Goal: Task Accomplishment & Management: Use online tool/utility

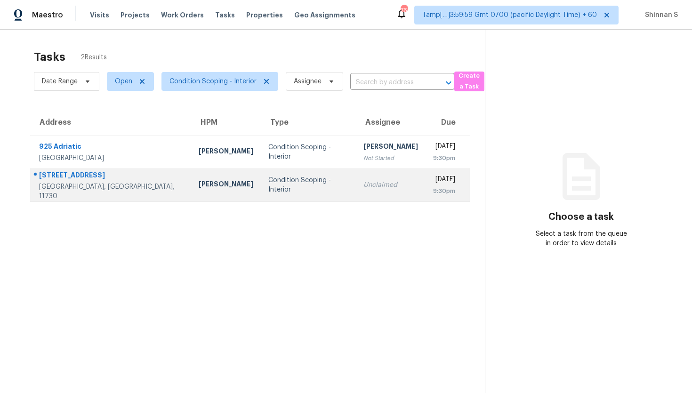
click at [280, 185] on div "Condition Scoping - Interior" at bounding box center [308, 185] width 80 height 19
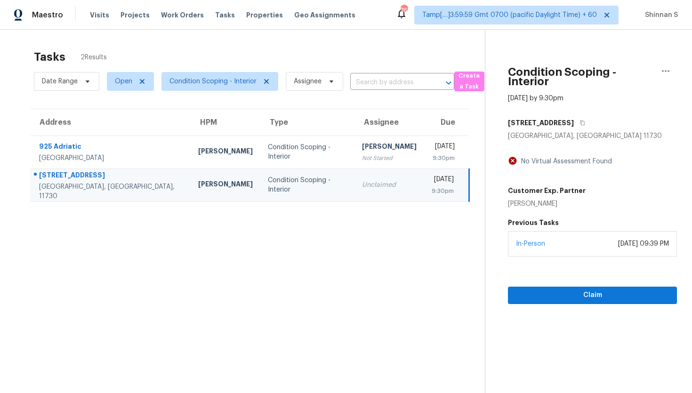
click at [618, 245] on div "October 14, 2025 at 09:39 PM" at bounding box center [643, 243] width 51 height 9
click at [588, 297] on span "Claim" at bounding box center [592, 296] width 154 height 12
click at [588, 298] on span "Start Assessment" at bounding box center [592, 296] width 154 height 12
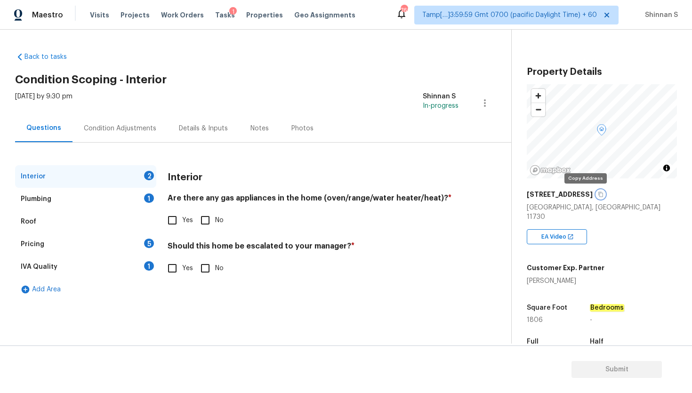
click at [598, 193] on icon "button" at bounding box center [601, 195] width 6 height 6
click at [175, 216] on input "Yes" at bounding box center [172, 220] width 20 height 20
checkbox input "true"
click at [203, 270] on input "No" at bounding box center [205, 268] width 20 height 20
checkbox input "true"
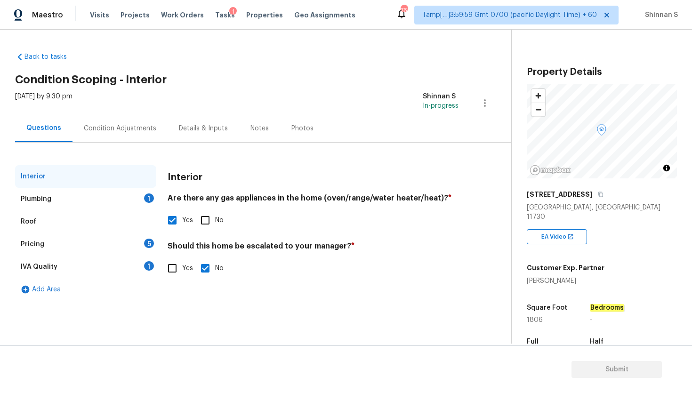
click at [66, 196] on div "Plumbing 1" at bounding box center [85, 199] width 141 height 23
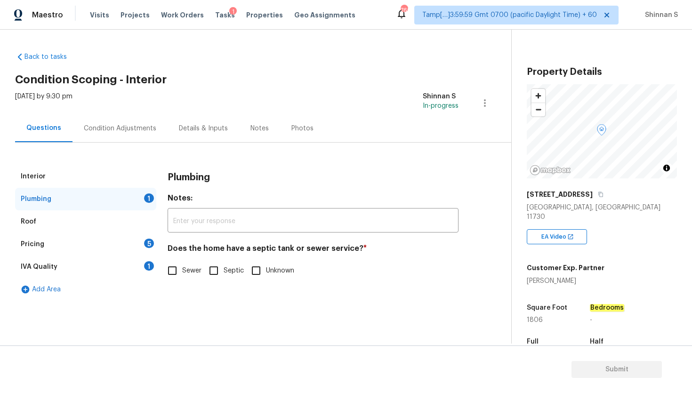
click at [214, 272] on input "Septic" at bounding box center [214, 271] width 20 height 20
checkbox input "true"
click at [23, 245] on div "Pricing" at bounding box center [33, 244] width 24 height 9
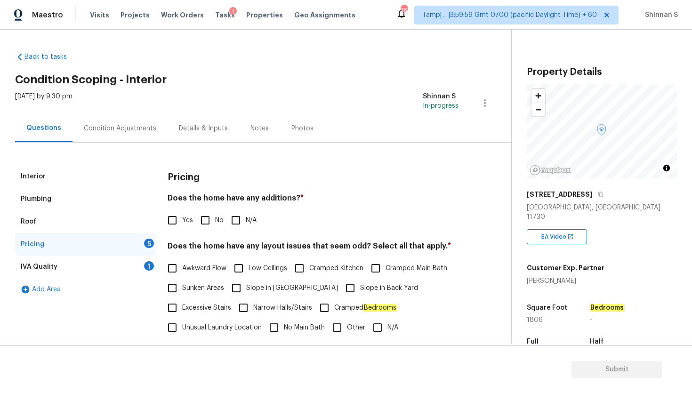
scroll to position [40, 0]
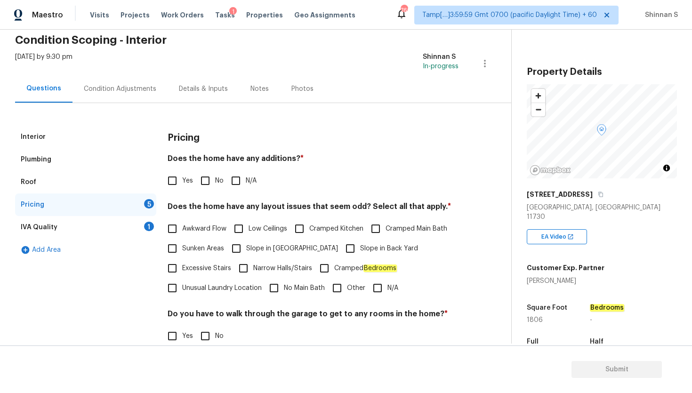
click at [268, 155] on h4 "Does the home have any additions? *" at bounding box center [313, 160] width 291 height 13
copy h4 "additions"
click at [202, 183] on input "No" at bounding box center [205, 181] width 20 height 20
checkbox input "true"
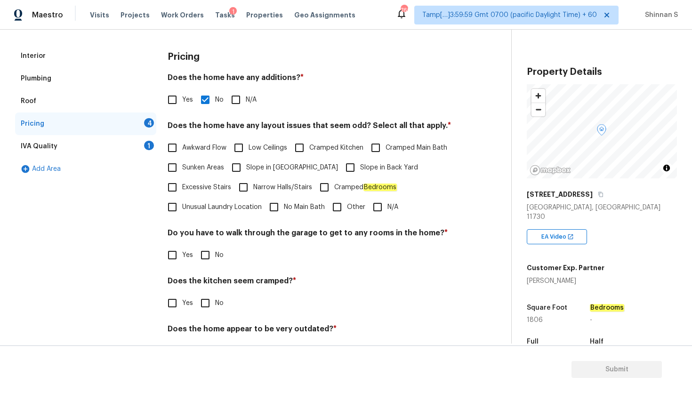
scroll to position [129, 0]
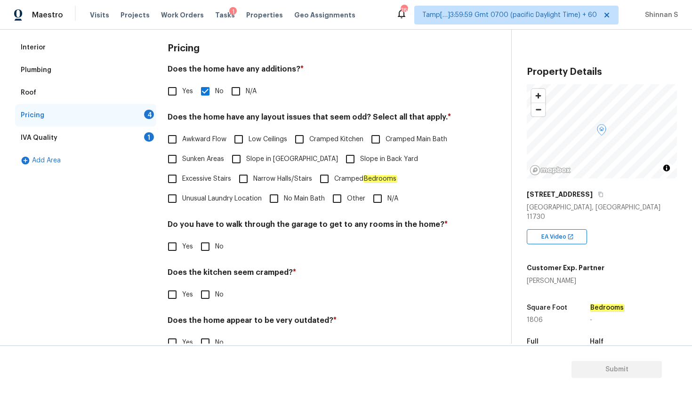
click at [348, 118] on h4 "Does the home have any layout issues that seem odd? Select all that apply. *" at bounding box center [313, 119] width 291 height 13
copy h4 "odd"
click at [176, 139] on input "Awkward Flow" at bounding box center [172, 139] width 20 height 20
checkbox input "true"
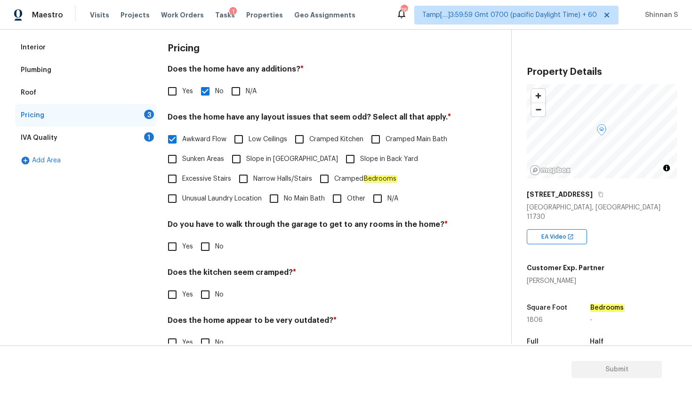
click at [271, 200] on input "No Main Bath" at bounding box center [274, 199] width 20 height 20
checkbox input "true"
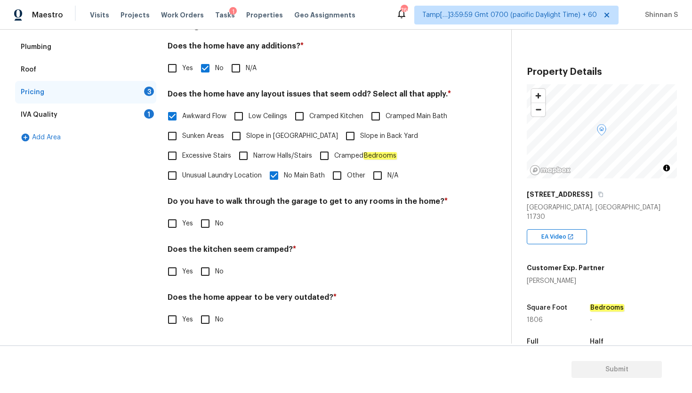
scroll to position [152, 0]
click at [271, 250] on h4 "Does the kitchen seem cramped? *" at bounding box center [313, 251] width 291 height 13
copy h4 "cramped"
click at [203, 269] on input "No" at bounding box center [205, 272] width 20 height 20
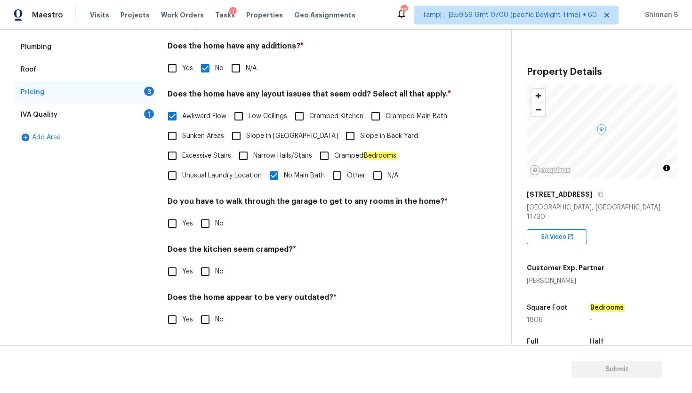
checkbox input "true"
click at [61, 110] on div "IVA Quality 1" at bounding box center [85, 115] width 141 height 23
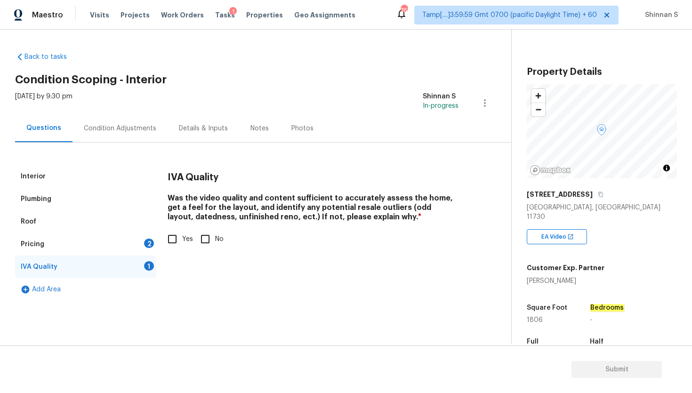
click at [134, 132] on div "Condition Adjustments" at bounding box center [120, 128] width 72 height 9
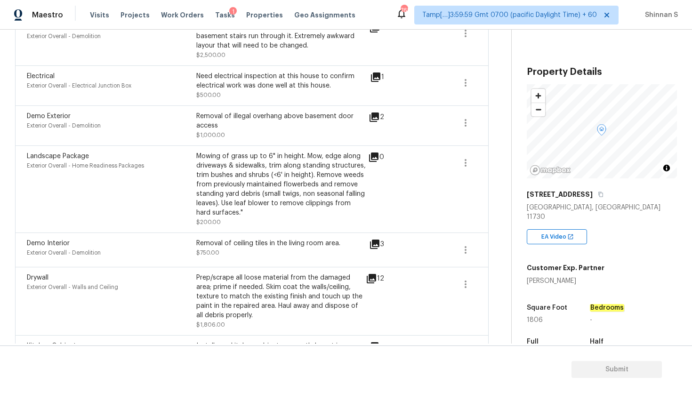
scroll to position [192, 0]
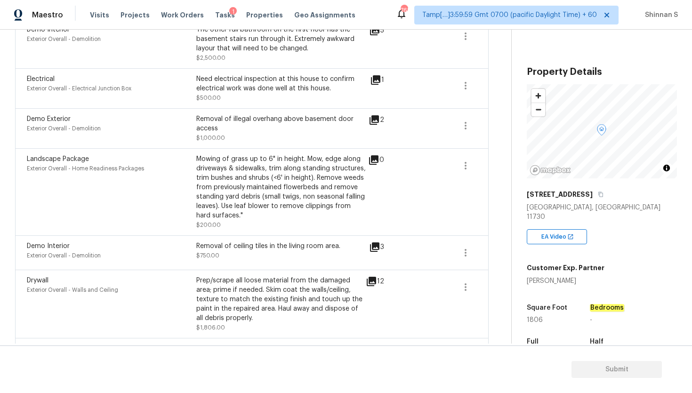
click at [376, 282] on icon at bounding box center [371, 281] width 9 height 9
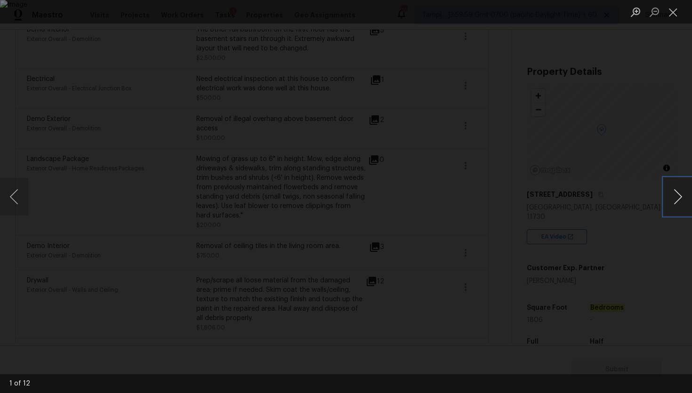
click at [684, 199] on button "Next image" at bounding box center [678, 197] width 28 height 38
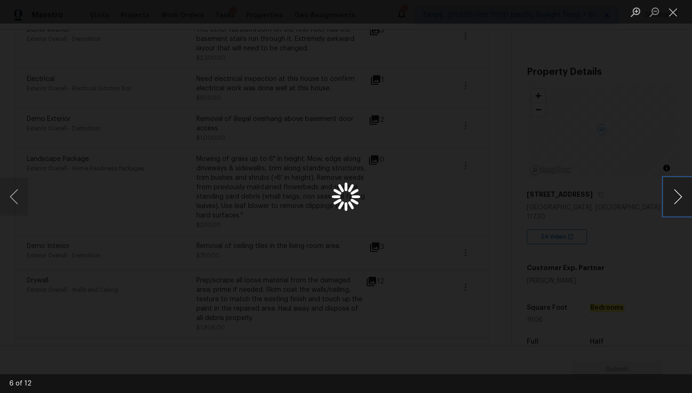
click at [684, 198] on button "Next image" at bounding box center [678, 197] width 28 height 38
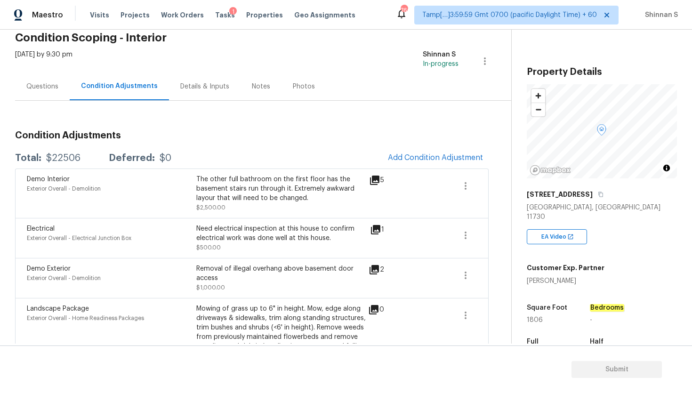
scroll to position [0, 0]
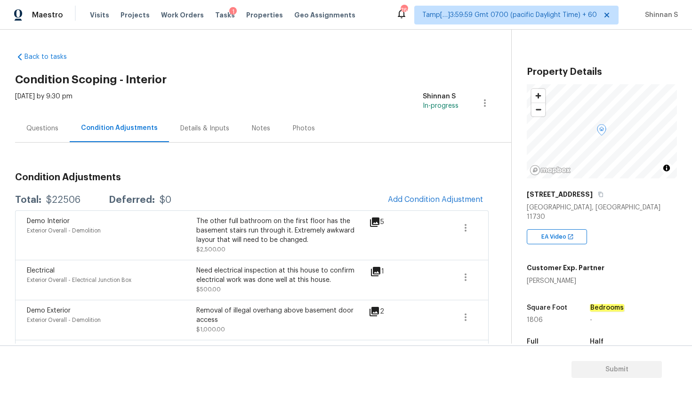
click at [55, 131] on div "Questions" at bounding box center [42, 128] width 32 height 9
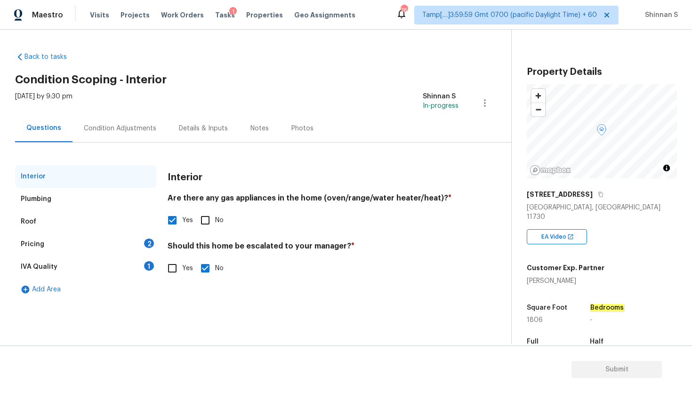
click at [59, 180] on div "Interior" at bounding box center [85, 176] width 141 height 23
click at [59, 196] on div "Plumbing" at bounding box center [85, 199] width 141 height 23
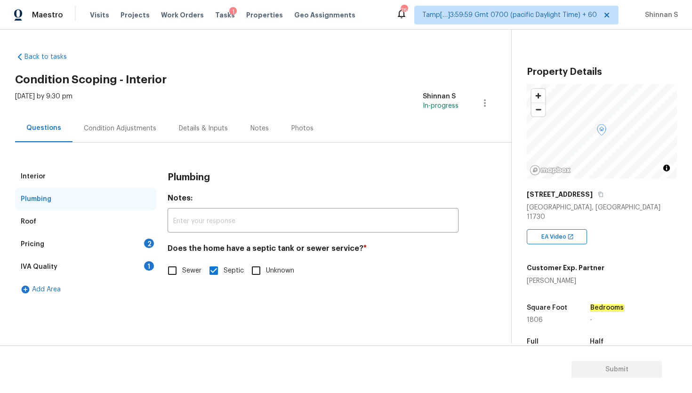
click at [56, 215] on div "Roof" at bounding box center [85, 221] width 141 height 23
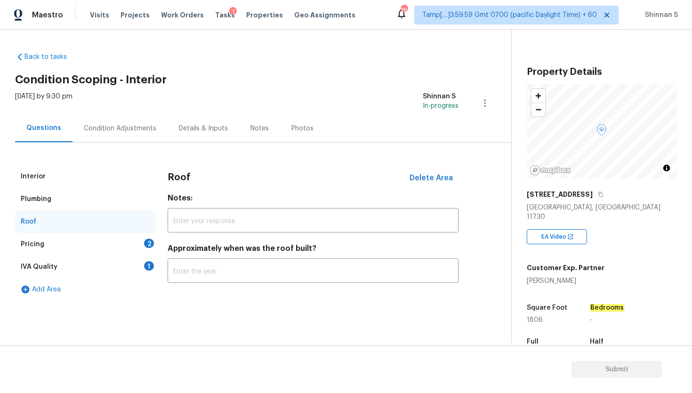
click at [54, 238] on div "Pricing 2" at bounding box center [85, 244] width 141 height 23
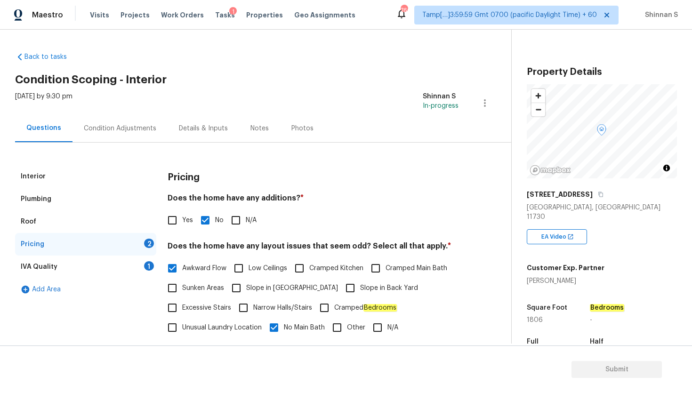
scroll to position [152, 0]
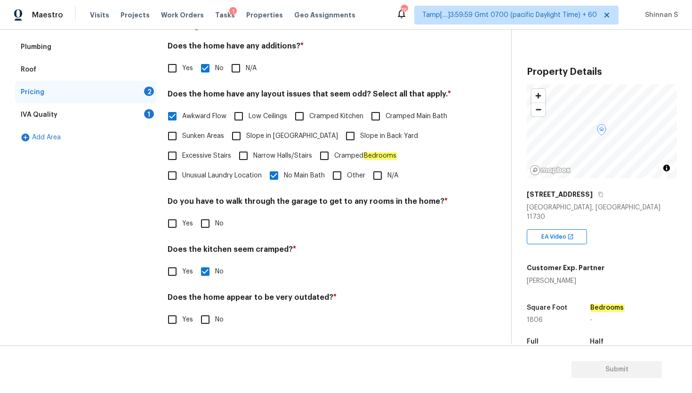
click at [56, 125] on div "IVA Quality 1" at bounding box center [85, 115] width 141 height 23
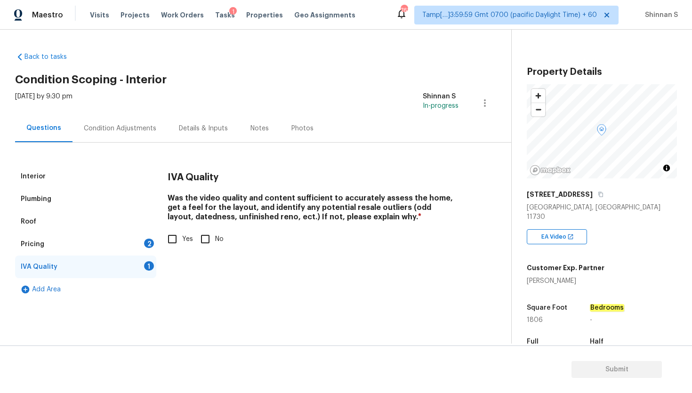
click at [124, 124] on div "Condition Adjustments" at bounding box center [120, 128] width 72 height 9
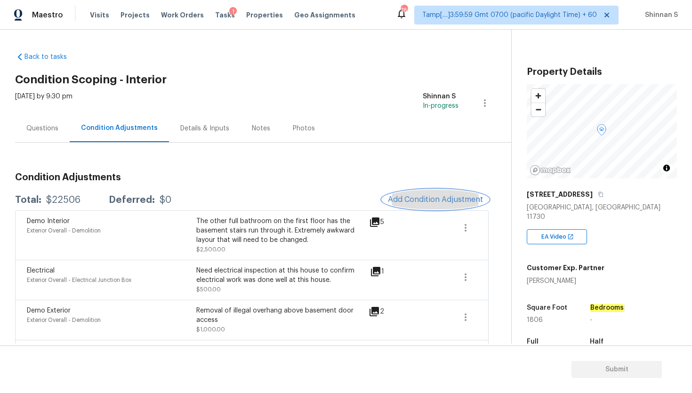
click at [402, 199] on span "Add Condition Adjustment" at bounding box center [435, 199] width 95 height 8
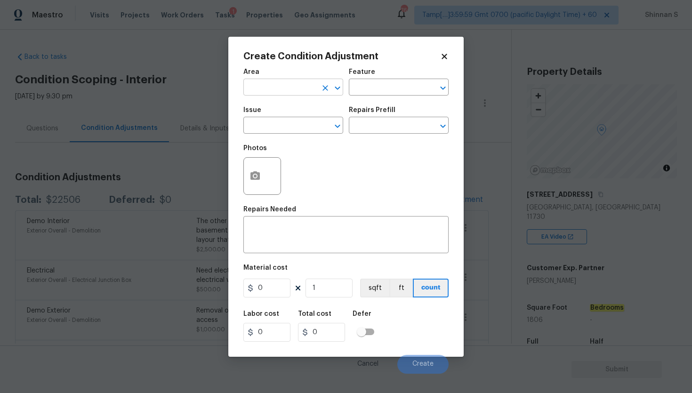
click at [300, 83] on input "text" at bounding box center [279, 88] width 73 height 15
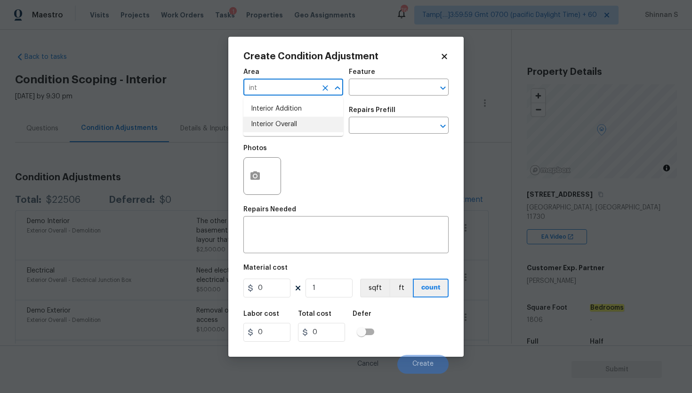
click at [276, 134] on ul "Interior Addition Interior Overall" at bounding box center [293, 116] width 100 height 39
click at [268, 114] on li "Interior Addition" at bounding box center [293, 109] width 100 height 16
click at [292, 128] on li "Interior Overall" at bounding box center [293, 125] width 100 height 16
type input "Interior Overall"
click at [412, 88] on input "text" at bounding box center [385, 88] width 73 height 15
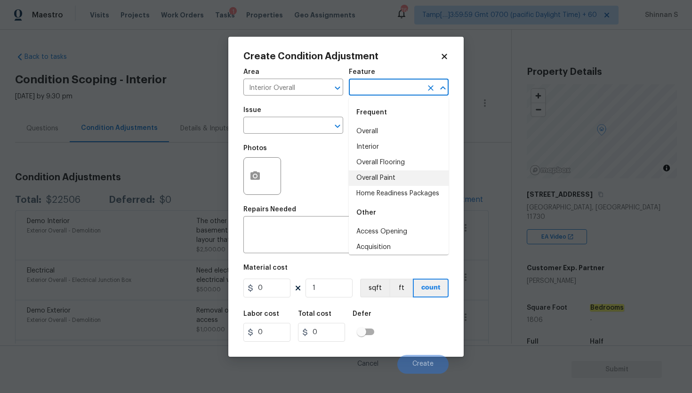
click at [386, 174] on li "Overall Paint" at bounding box center [399, 178] width 100 height 16
type input "Overall Paint"
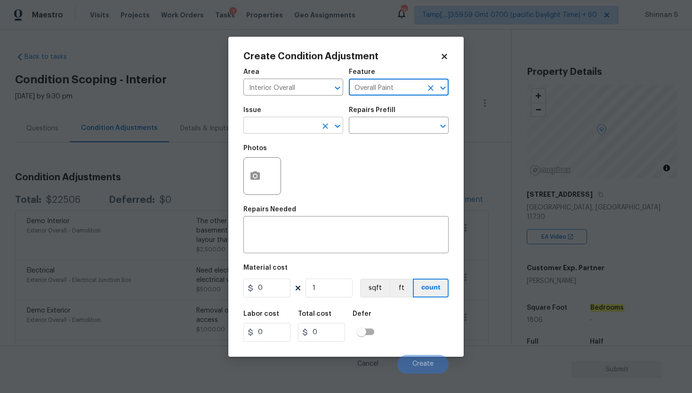
click at [276, 125] on input "text" at bounding box center [279, 126] width 73 height 15
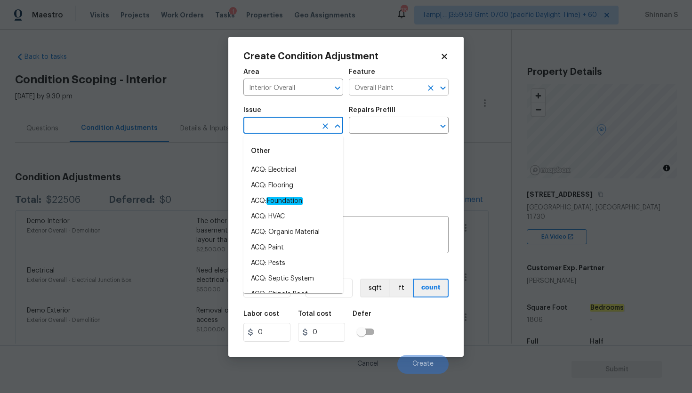
click at [428, 85] on icon "Clear" at bounding box center [430, 87] width 9 height 9
click at [257, 131] on input "text" at bounding box center [279, 126] width 73 height 15
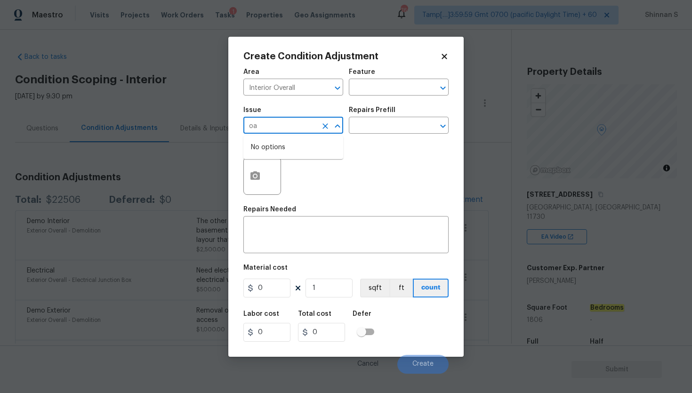
type input "o"
click at [270, 203] on li "Interior Paint" at bounding box center [293, 201] width 100 height 16
type input "Interior Paint"
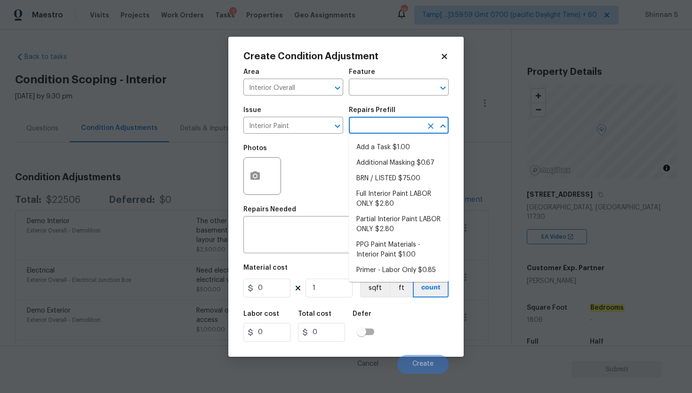
click at [380, 124] on input "text" at bounding box center [385, 126] width 73 height 15
click at [390, 270] on li "Primer - Labor Only $0.85" at bounding box center [399, 271] width 100 height 16
type input "Overall Paint"
type textarea "Interior primer - PRIMER PROVIDED BY OPENDOOR - All nails, screws, drywall anch…"
type input "0.85"
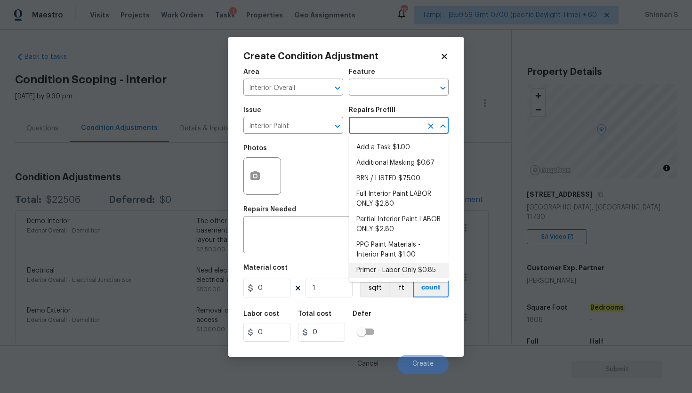
type input "0.85"
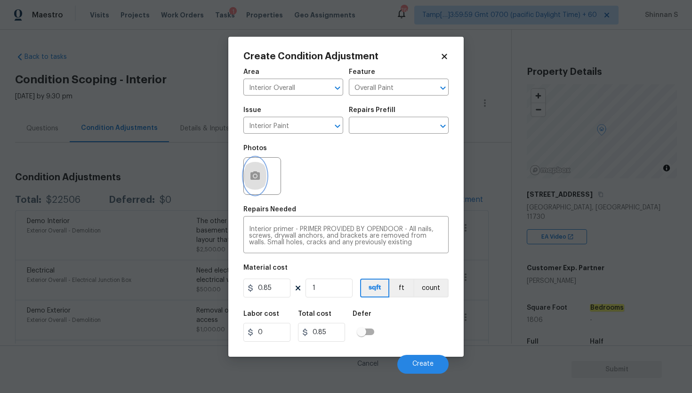
click at [255, 183] on button "button" at bounding box center [255, 176] width 23 height 37
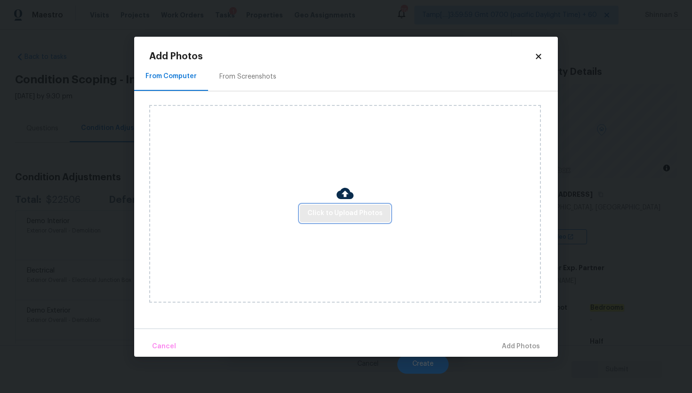
click at [342, 214] on span "Click to Upload Photos" at bounding box center [344, 214] width 75 height 12
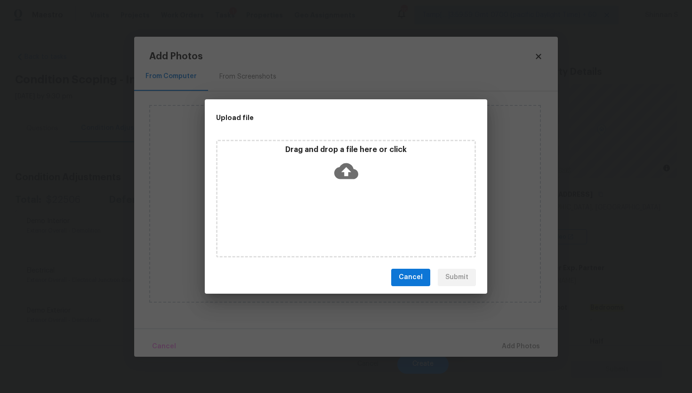
click at [347, 169] on icon at bounding box center [346, 171] width 24 height 24
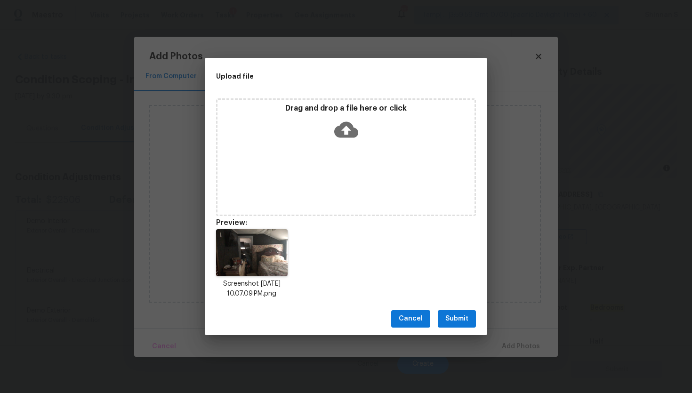
click at [457, 315] on span "Submit" at bounding box center [456, 319] width 23 height 12
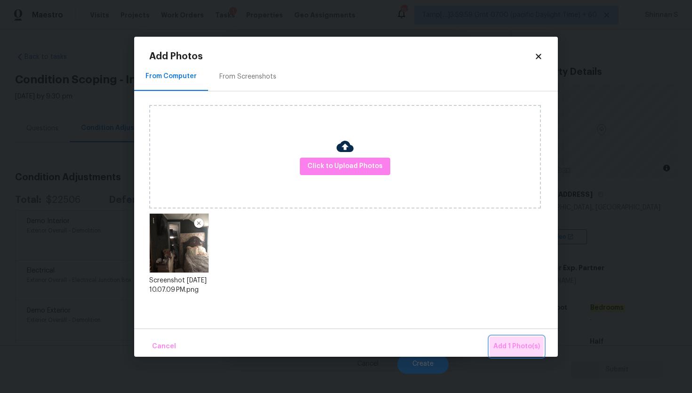
click at [514, 345] on span "Add 1 Photo(s)" at bounding box center [516, 347] width 47 height 12
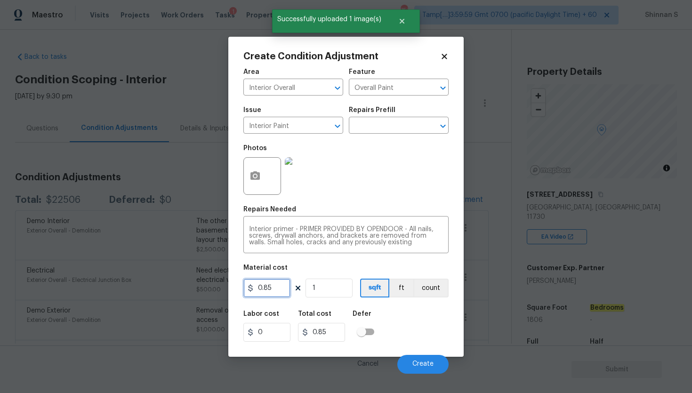
click at [273, 289] on input "0.85" at bounding box center [266, 288] width 47 height 19
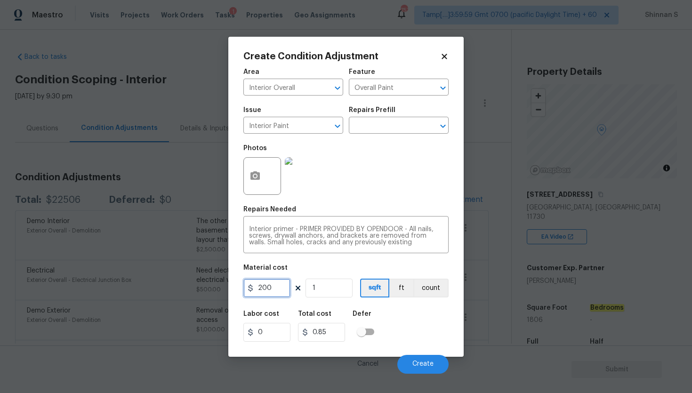
type input "200"
click at [410, 340] on div "Labor cost 0 Total cost 200 Defer" at bounding box center [345, 326] width 205 height 42
click at [409, 362] on button "Create" at bounding box center [422, 364] width 51 height 19
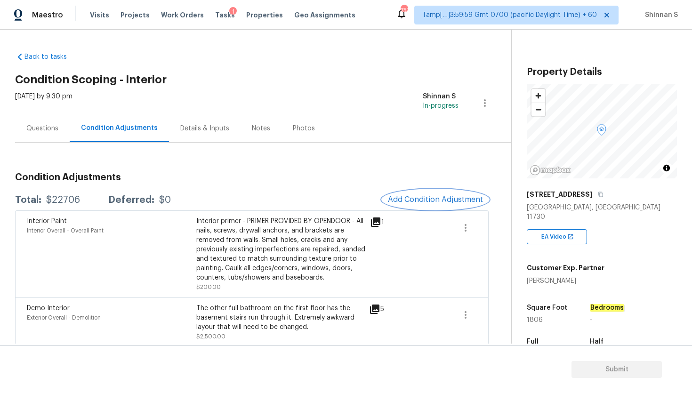
click at [430, 201] on span "Add Condition Adjustment" at bounding box center [435, 199] width 95 height 8
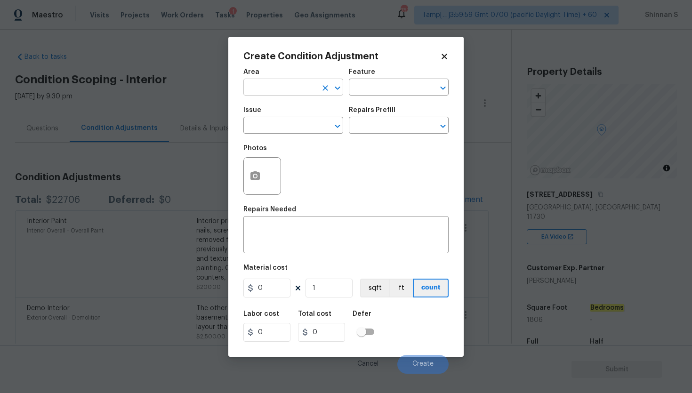
click at [294, 88] on input "text" at bounding box center [279, 88] width 73 height 15
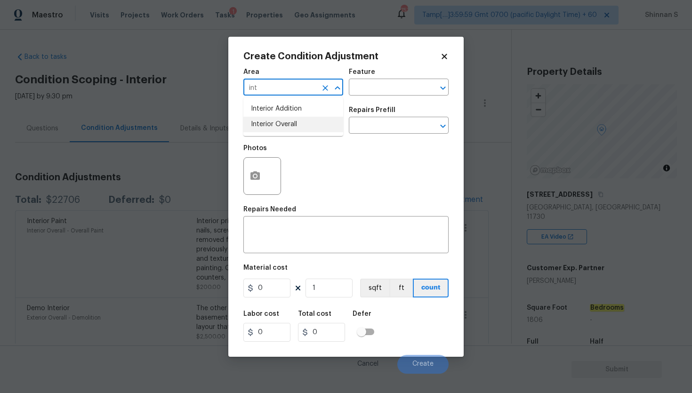
click at [302, 125] on li "Interior Overall" at bounding box center [293, 125] width 100 height 16
type input "Interior Overall"
click at [396, 92] on input "text" at bounding box center [385, 88] width 73 height 15
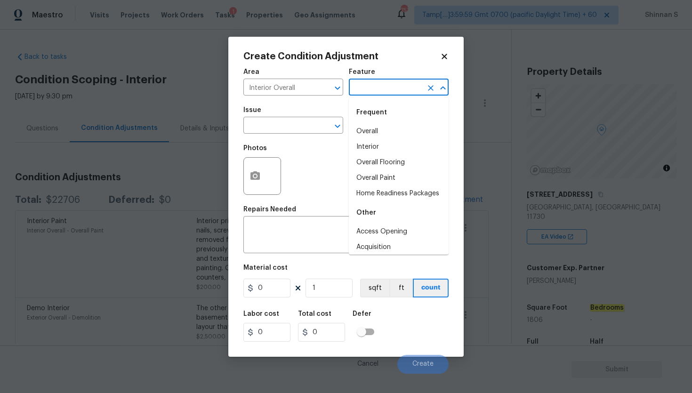
click at [289, 100] on span "Area Interior Overall ​" at bounding box center [293, 82] width 100 height 38
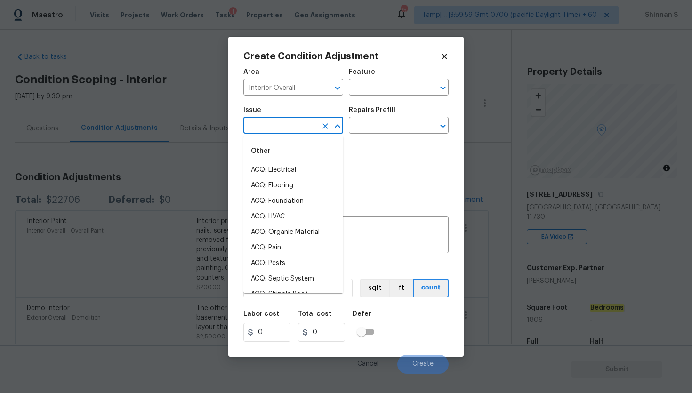
click at [282, 127] on input "text" at bounding box center [279, 126] width 73 height 15
click at [282, 181] on li "ACQ: Flooring" at bounding box center [293, 186] width 100 height 16
type input "ACQ: Flooring"
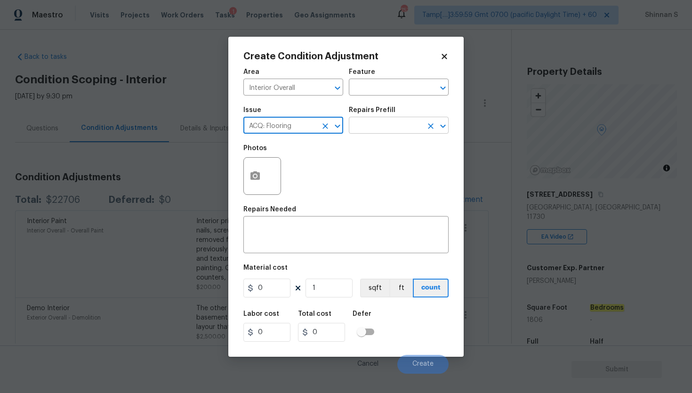
click at [402, 130] on input "text" at bounding box center [385, 126] width 73 height 15
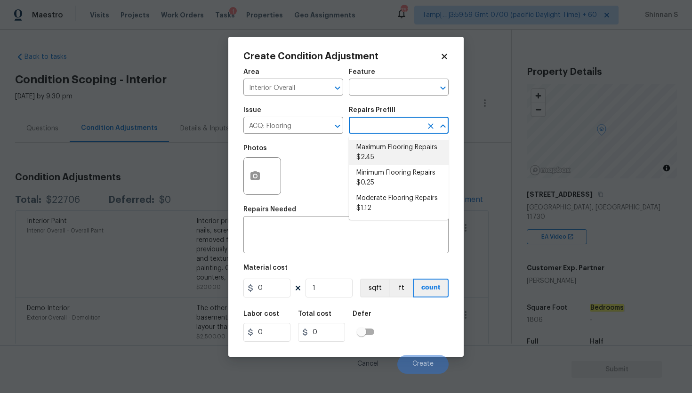
click at [386, 153] on li "Maximum Flooring Repairs $2.45" at bounding box center [399, 152] width 100 height 25
type input "Acquisition"
type textarea "Acquisition Scope: Maximum flooring repairs"
type input "2.45"
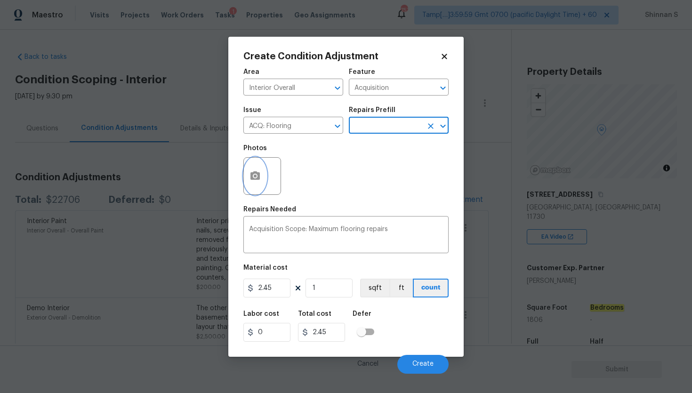
click at [259, 171] on icon "button" at bounding box center [254, 175] width 11 height 11
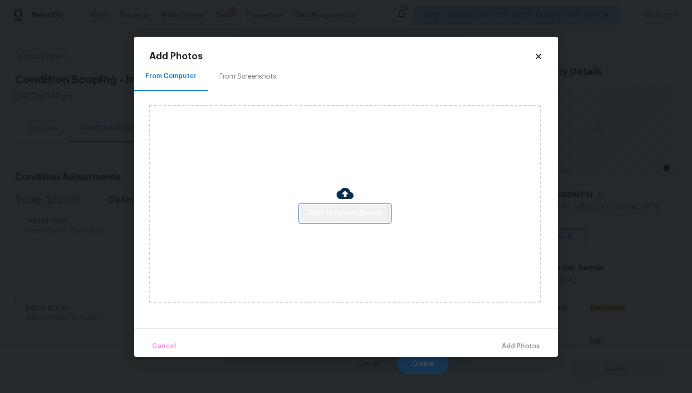
click at [339, 216] on span "Click to Upload Photos" at bounding box center [344, 214] width 75 height 12
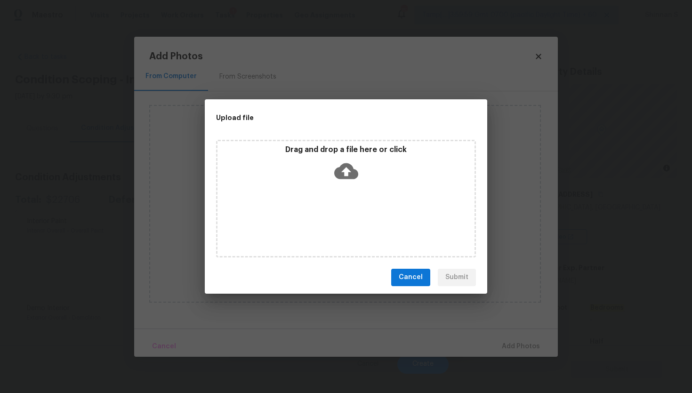
click at [347, 177] on icon at bounding box center [346, 171] width 24 height 16
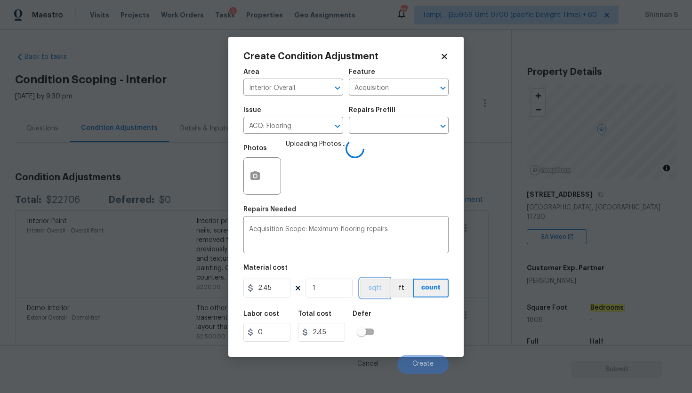
click at [384, 284] on button "sqft" at bounding box center [374, 288] width 29 height 19
click at [325, 288] on input "1" at bounding box center [329, 288] width 47 height 19
type input "0"
type input "1"
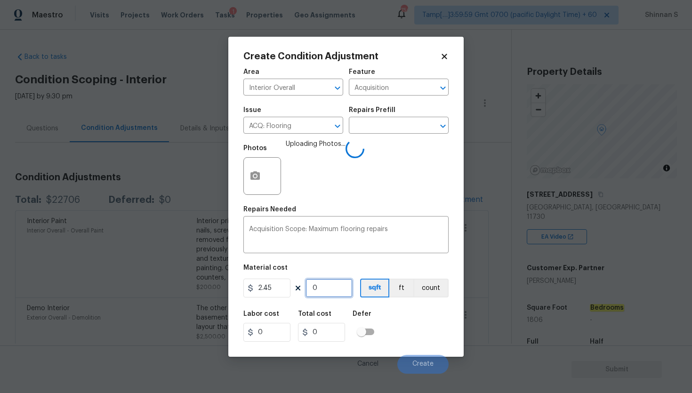
type input "2.45"
type input "18"
type input "44.1"
type input "180"
type input "441"
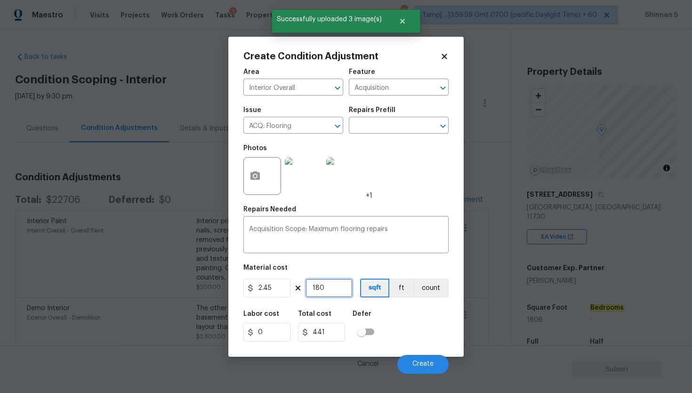
type input "1806"
type input "4424.7"
type input "1806"
click at [423, 367] on span "Create" at bounding box center [422, 364] width 21 height 7
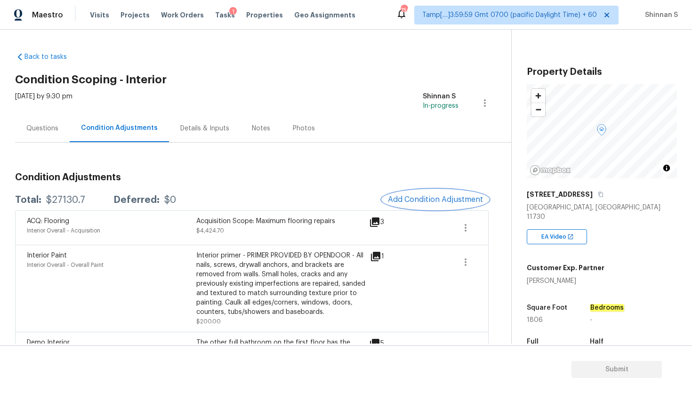
click at [437, 197] on span "Add Condition Adjustment" at bounding box center [435, 199] width 95 height 8
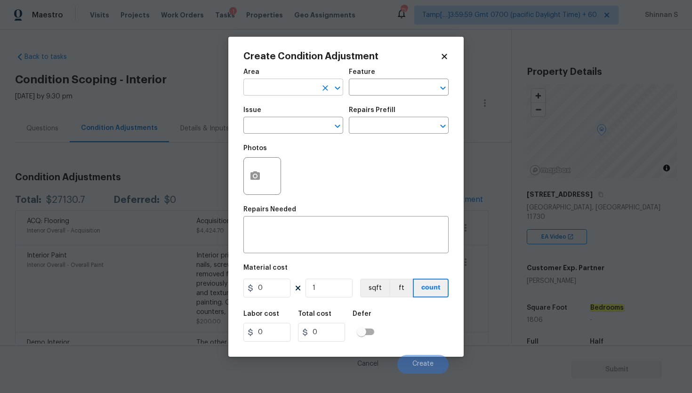
click at [270, 88] on input "text" at bounding box center [279, 88] width 73 height 15
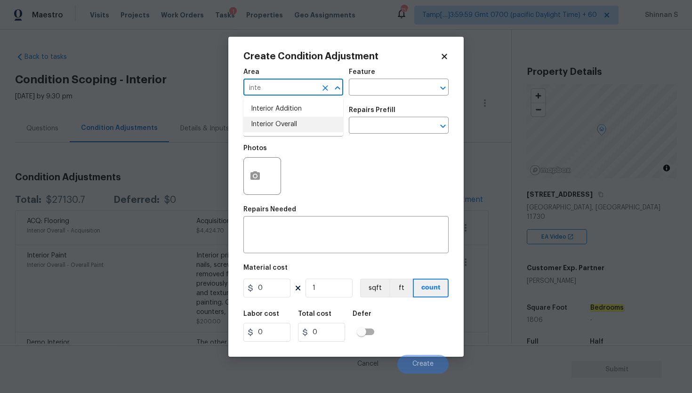
click at [296, 119] on li "Interior Overall" at bounding box center [293, 125] width 100 height 16
type input "Interior Overall"
click at [313, 125] on input "text" at bounding box center [279, 126] width 73 height 15
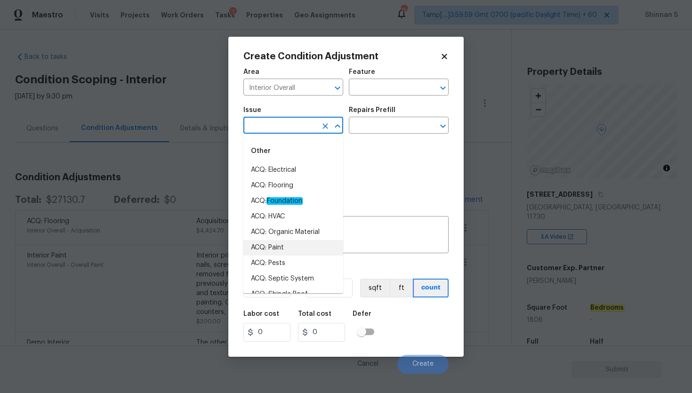
click at [297, 241] on li "ACQ: Paint" at bounding box center [293, 248] width 100 height 16
type input "ACQ: Paint"
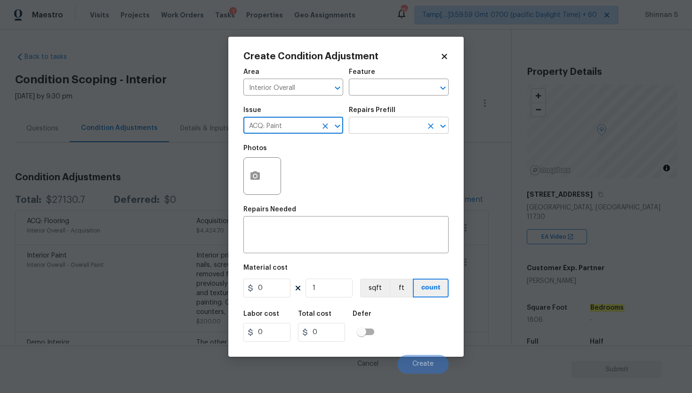
click at [383, 123] on input "text" at bounding box center [385, 126] width 73 height 15
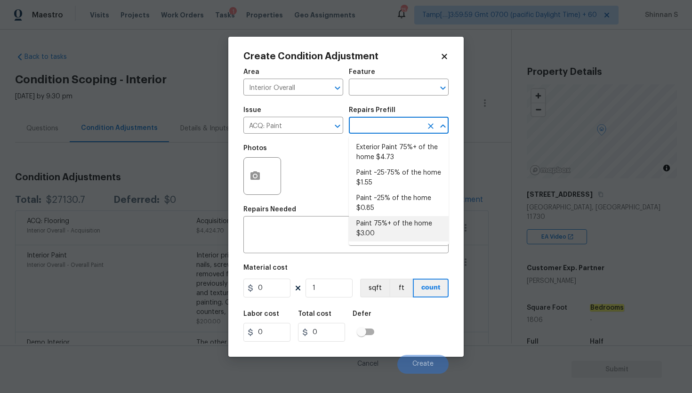
click at [385, 232] on li "Paint 75%+ of the home $3.00" at bounding box center [399, 228] width 100 height 25
type input "Acquisition"
type textarea "Acquisition Scope: 75%+ of the home will likely require interior paint"
type input "3"
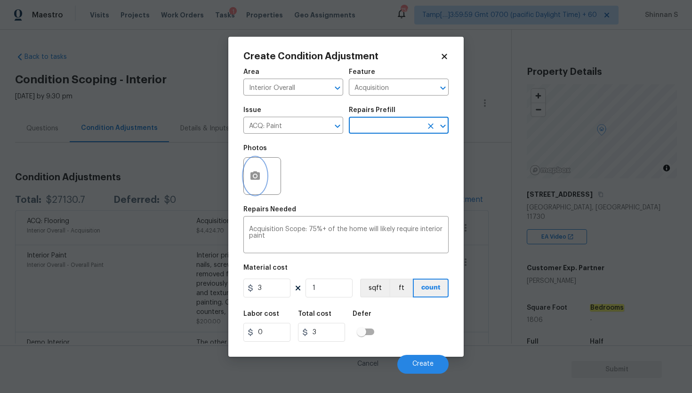
click at [254, 180] on icon "button" at bounding box center [254, 175] width 9 height 8
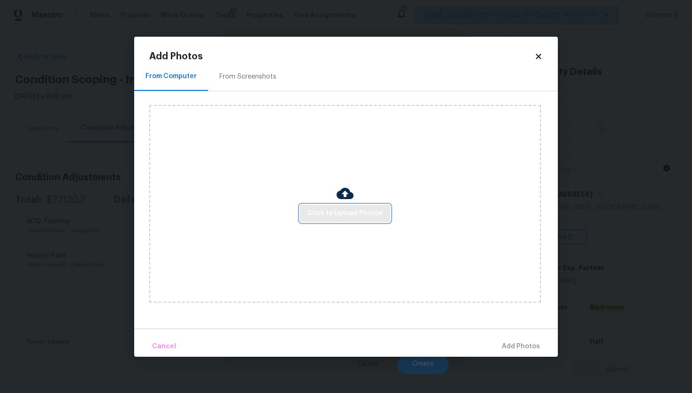
click at [356, 212] on span "Click to Upload Photos" at bounding box center [344, 214] width 75 height 12
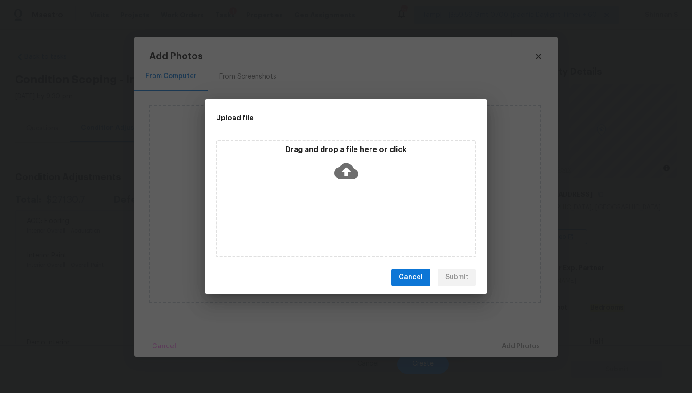
click at [350, 169] on icon at bounding box center [346, 171] width 24 height 16
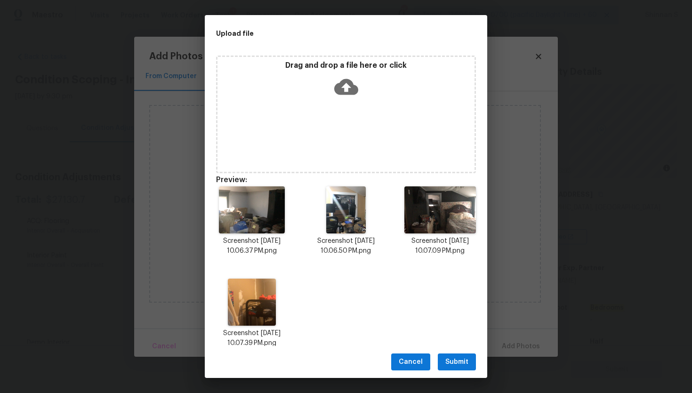
click at [457, 364] on span "Submit" at bounding box center [456, 362] width 23 height 12
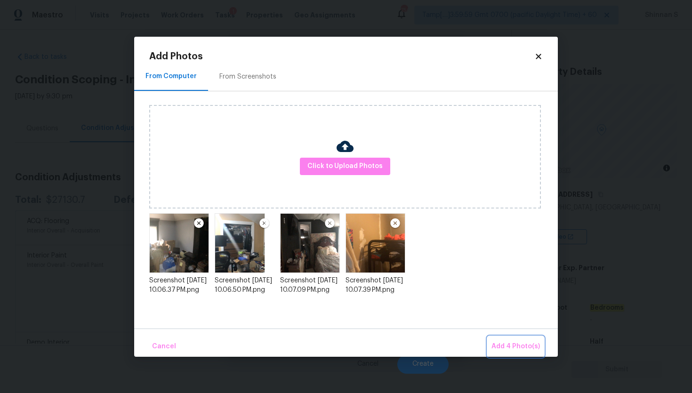
click at [518, 340] on button "Add 4 Photo(s)" at bounding box center [516, 347] width 56 height 20
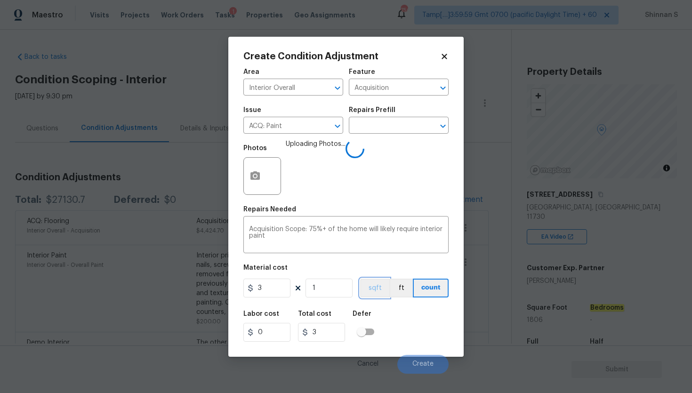
click at [384, 283] on button "sqft" at bounding box center [374, 288] width 29 height 19
click at [322, 287] on input "1" at bounding box center [329, 288] width 47 height 19
type input "18"
type input "54"
type input "180"
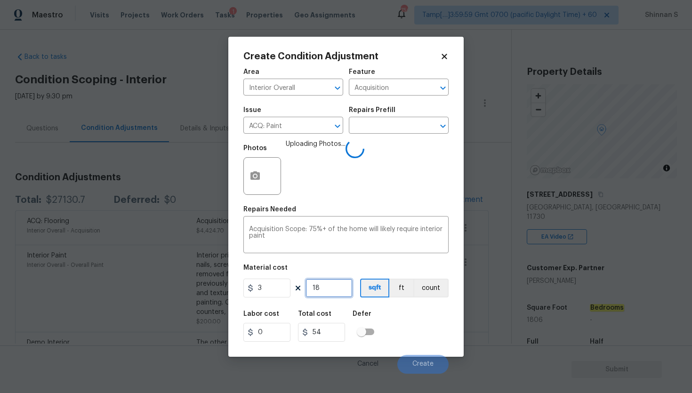
type input "540"
type input "1806"
type input "5418"
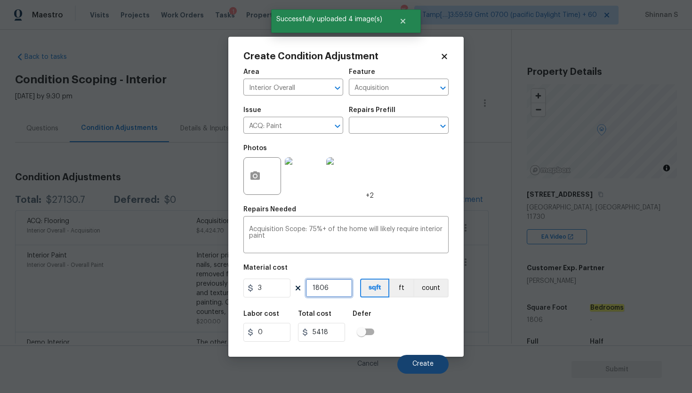
type input "1806"
click at [427, 368] on button "Create" at bounding box center [422, 364] width 51 height 19
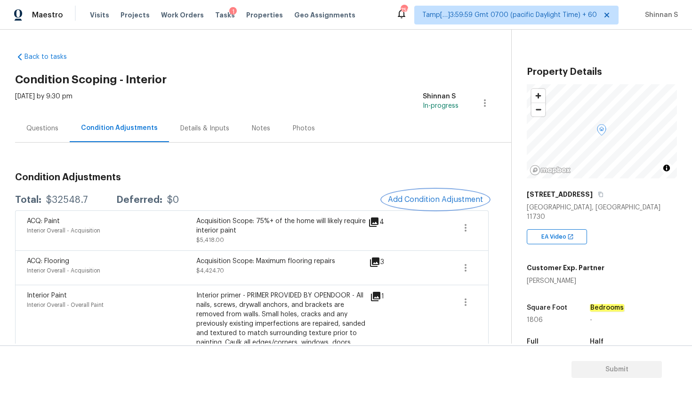
click at [422, 197] on span "Add Condition Adjustment" at bounding box center [435, 199] width 95 height 8
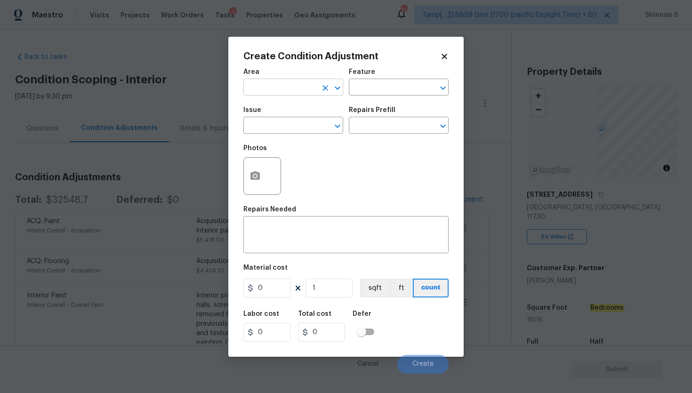
click at [296, 86] on input "text" at bounding box center [279, 88] width 73 height 15
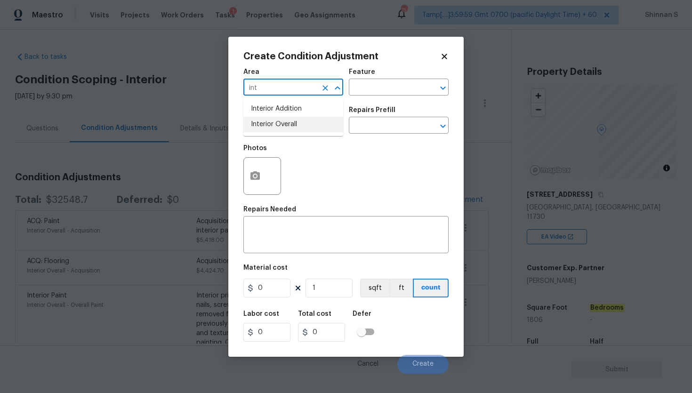
click at [304, 129] on li "Interior Overall" at bounding box center [293, 125] width 100 height 16
type input "Interior Overall"
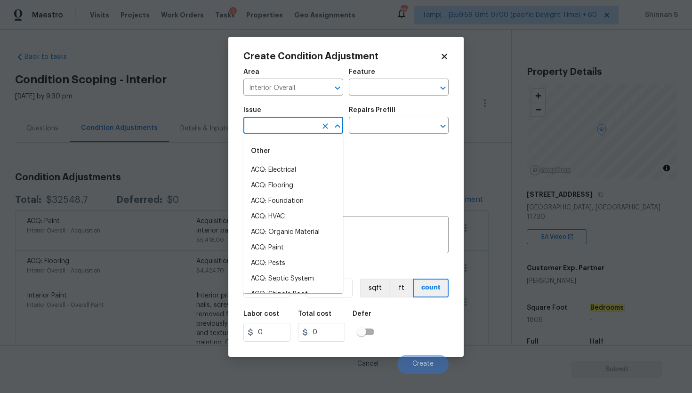
click at [289, 125] on input "text" at bounding box center [279, 126] width 73 height 15
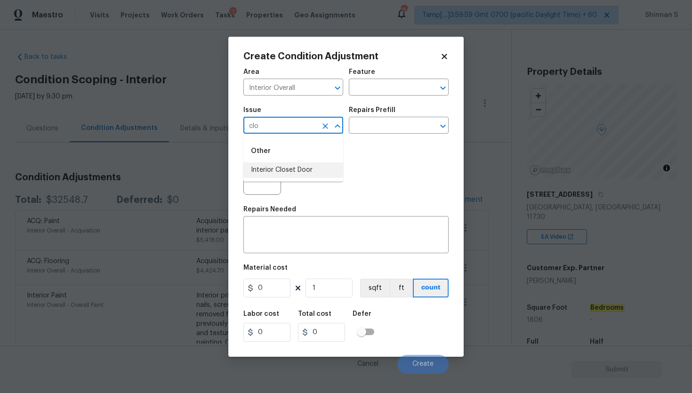
click at [267, 168] on li "Interior Closet Door" at bounding box center [293, 170] width 100 height 16
type input "Interior Closet Door"
click at [381, 121] on input "text" at bounding box center [385, 126] width 73 height 15
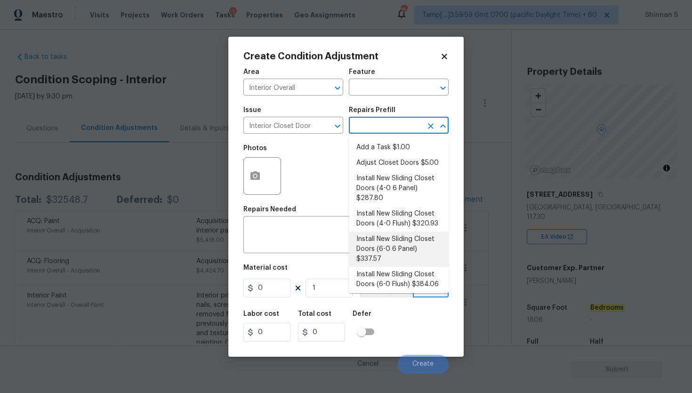
scroll to position [8, 0]
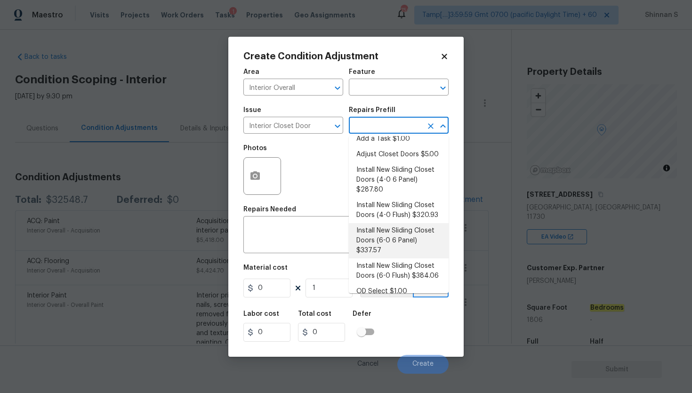
click at [298, 181] on div "Photos" at bounding box center [345, 169] width 205 height 61
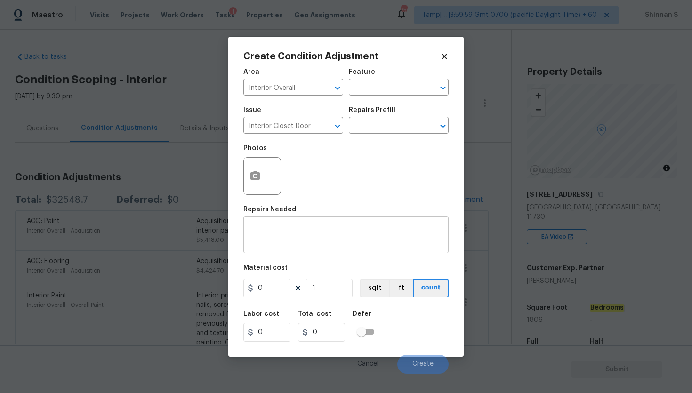
click at [298, 241] on textarea at bounding box center [346, 236] width 194 height 20
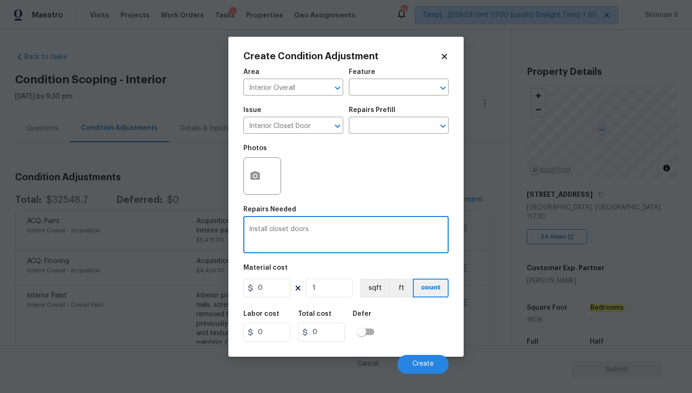
type textarea "Install closet doors"
click at [324, 291] on input "1" at bounding box center [329, 288] width 47 height 19
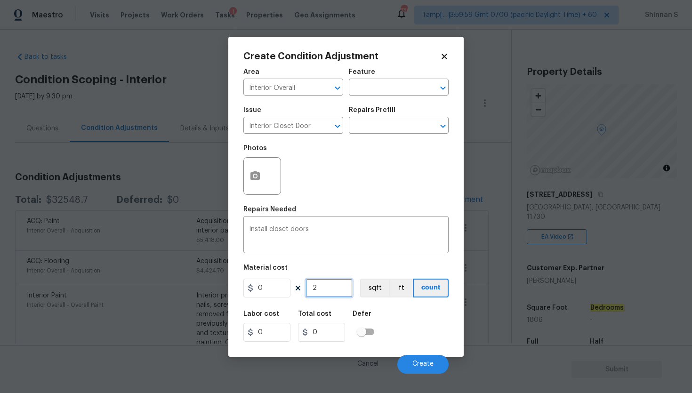
type input "2"
click at [277, 286] on input "0" at bounding box center [266, 288] width 47 height 19
type input "300"
type input "600"
click at [320, 292] on input "2" at bounding box center [329, 288] width 47 height 19
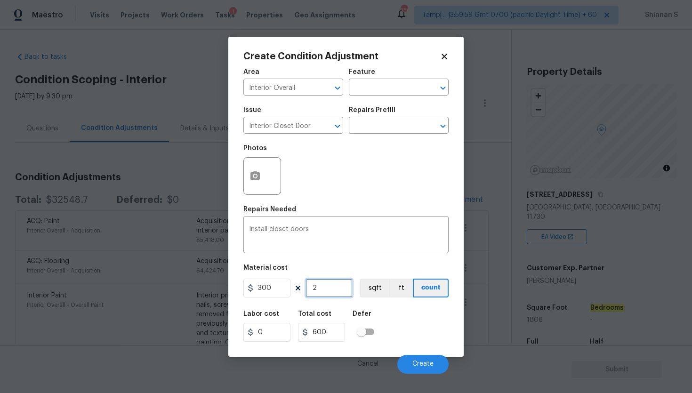
type input "0"
type input "1"
type input "300"
type input "1"
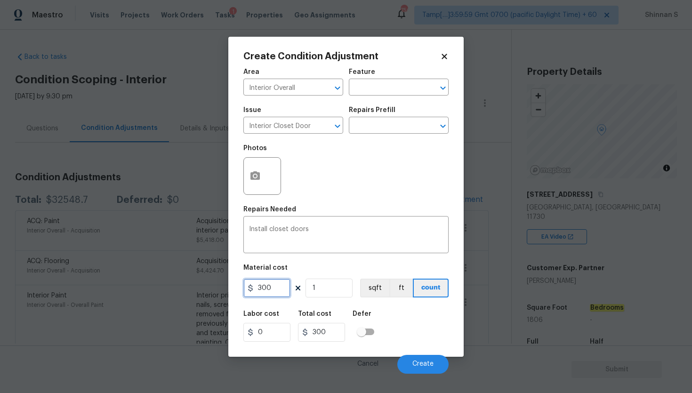
click at [277, 286] on input "300" at bounding box center [266, 288] width 47 height 19
type input "150"
type input "2"
type input "300"
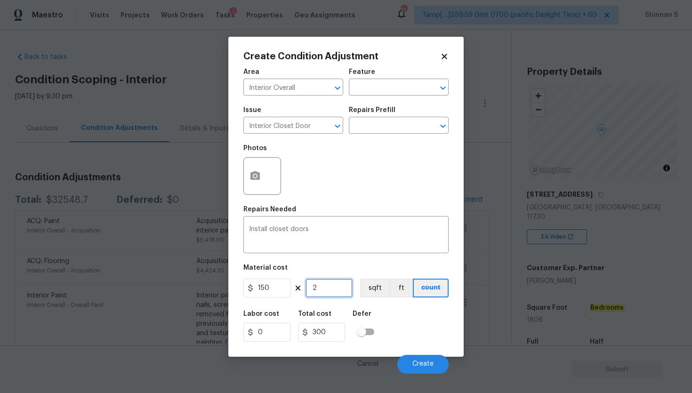
type input "2"
click at [344, 264] on div "Area Interior Overall ​ Feature ​ Issue Interior Closet Door ​ Repairs Prefill …" at bounding box center [345, 218] width 205 height 311
click at [257, 177] on icon "button" at bounding box center [254, 175] width 9 height 8
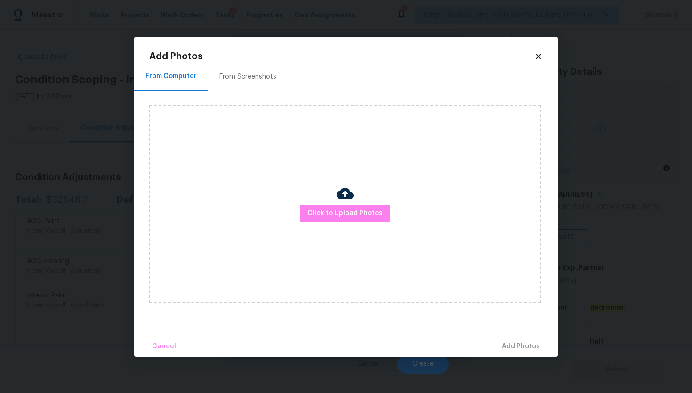
click at [350, 196] on img at bounding box center [345, 193] width 17 height 17
click at [345, 217] on span "Click to Upload Photos" at bounding box center [344, 214] width 75 height 12
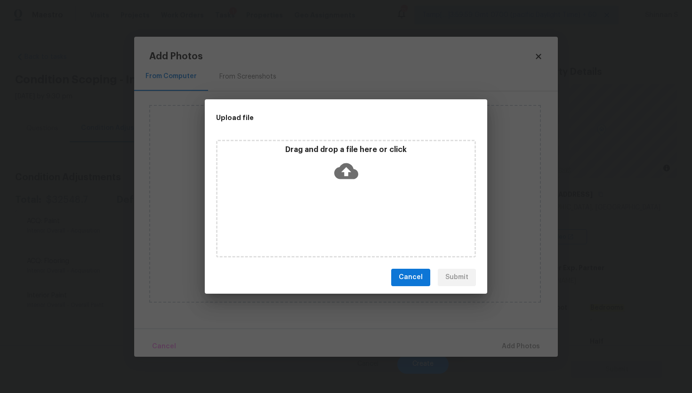
click at [339, 167] on icon at bounding box center [346, 171] width 24 height 16
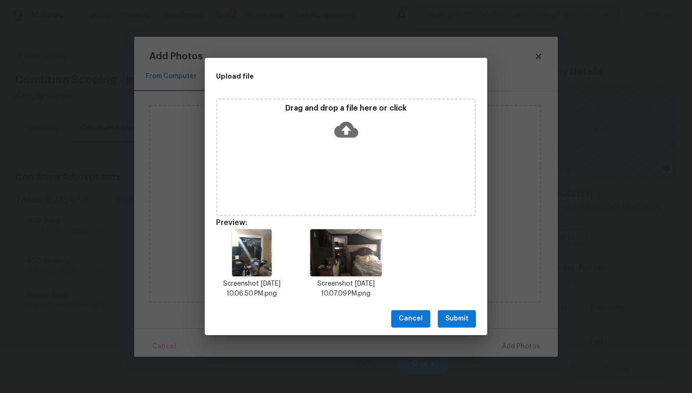
click at [459, 318] on span "Submit" at bounding box center [456, 319] width 23 height 12
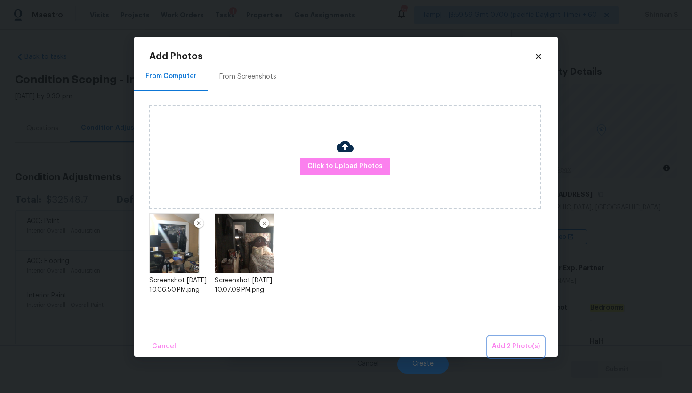
click at [514, 339] on button "Add 2 Photo(s)" at bounding box center [516, 347] width 56 height 20
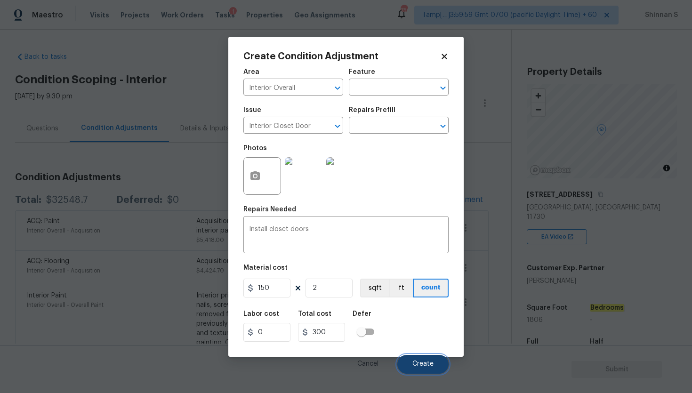
click at [423, 361] on span "Create" at bounding box center [422, 364] width 21 height 7
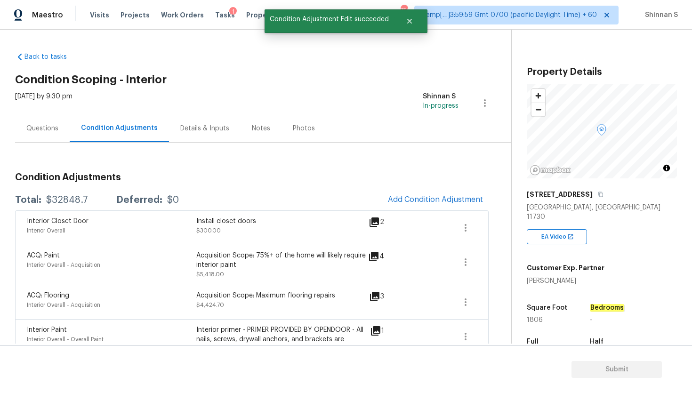
click at [191, 130] on div "Details & Inputs" at bounding box center [204, 128] width 49 height 9
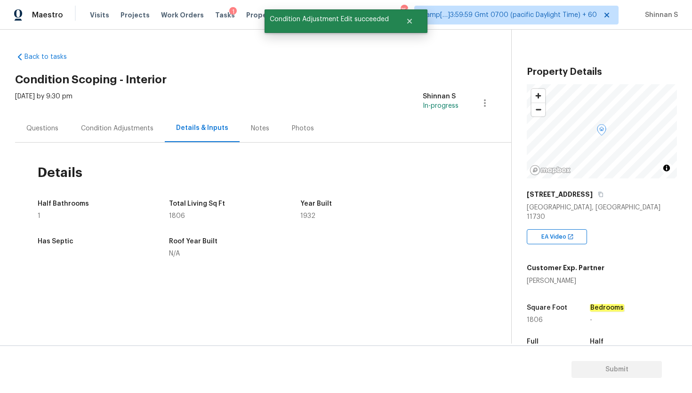
click at [64, 126] on div "Questions" at bounding box center [42, 128] width 55 height 28
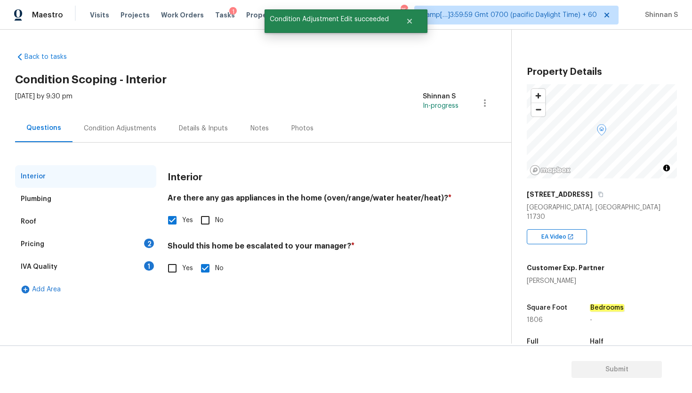
click at [49, 265] on div "IVA Quality" at bounding box center [39, 266] width 37 height 9
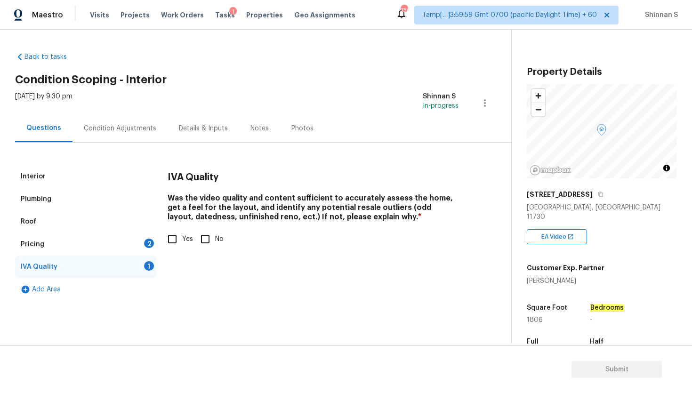
click at [171, 233] on input "Yes" at bounding box center [172, 239] width 20 height 20
checkbox input "true"
click at [53, 240] on div "Pricing 2" at bounding box center [85, 244] width 141 height 23
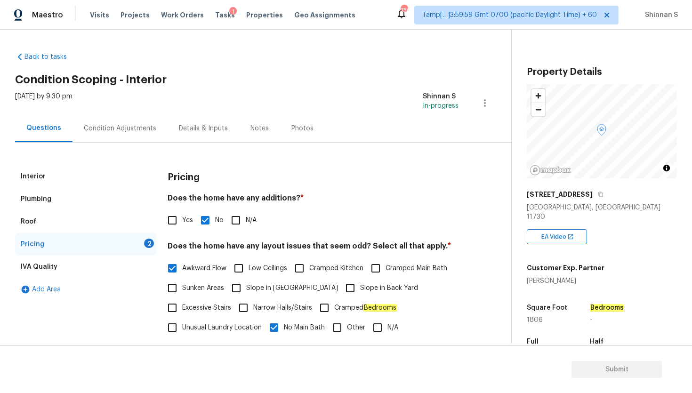
scroll to position [152, 0]
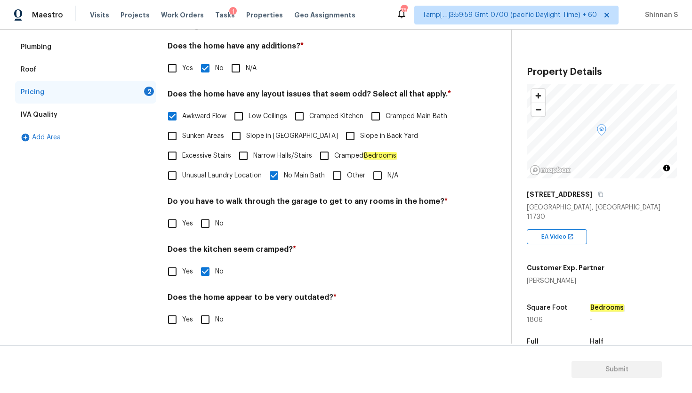
click at [201, 224] on input "No" at bounding box center [205, 224] width 20 height 20
checkbox input "true"
click at [206, 321] on input "No" at bounding box center [205, 320] width 20 height 20
checkbox input "true"
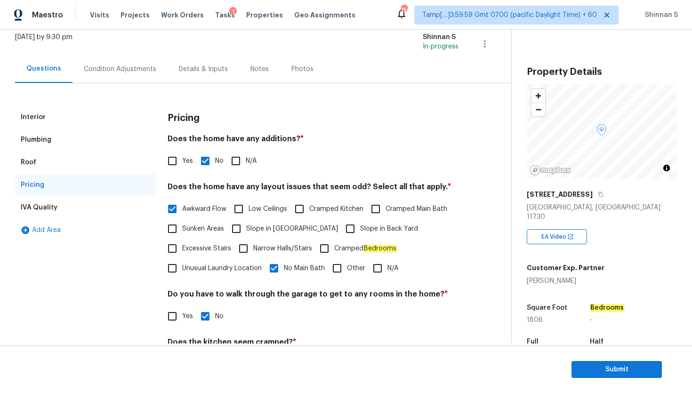
scroll to position [0, 0]
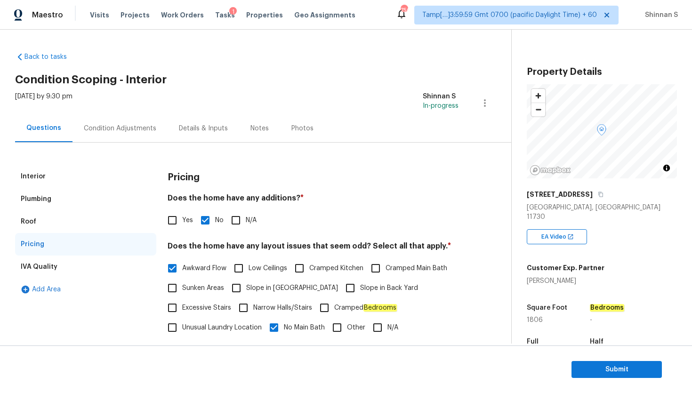
click at [126, 127] on div "Condition Adjustments" at bounding box center [120, 128] width 72 height 9
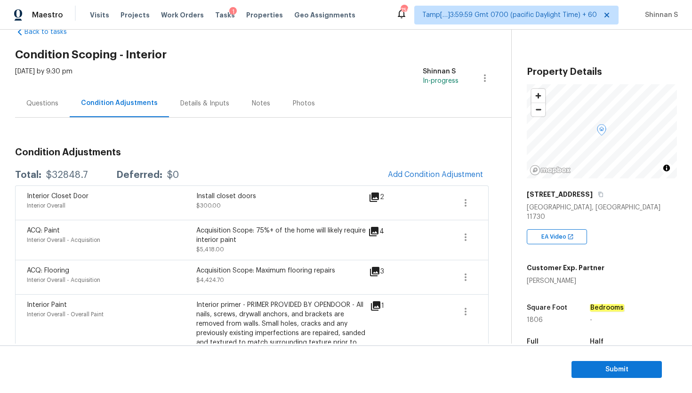
scroll to position [34, 0]
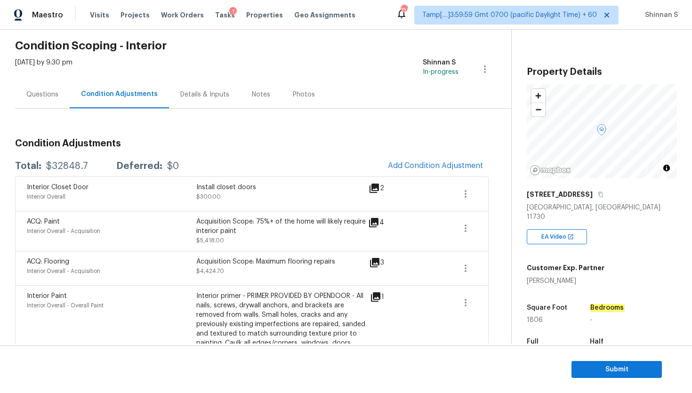
click at [413, 175] on span "Add Condition Adjustment" at bounding box center [435, 166] width 106 height 21
click at [395, 169] on span "Add Condition Adjustment" at bounding box center [435, 165] width 95 height 8
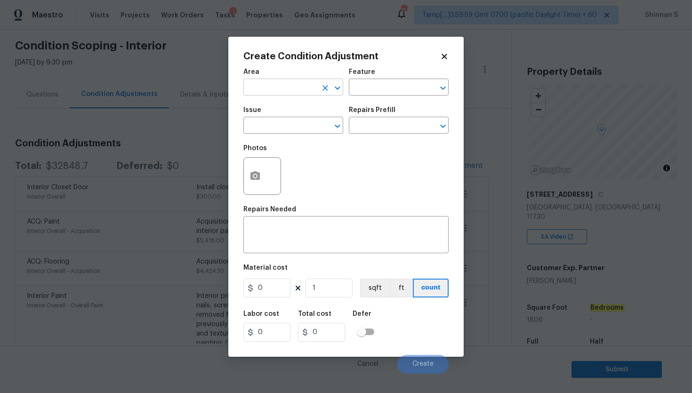
click at [274, 88] on input "text" at bounding box center [279, 88] width 73 height 15
type input "Interior Overall"
click at [293, 129] on input "text" at bounding box center [279, 126] width 73 height 15
click at [298, 175] on li "ACQ: Water Leak" at bounding box center [293, 170] width 100 height 16
type input "ACQ: Water Leak"
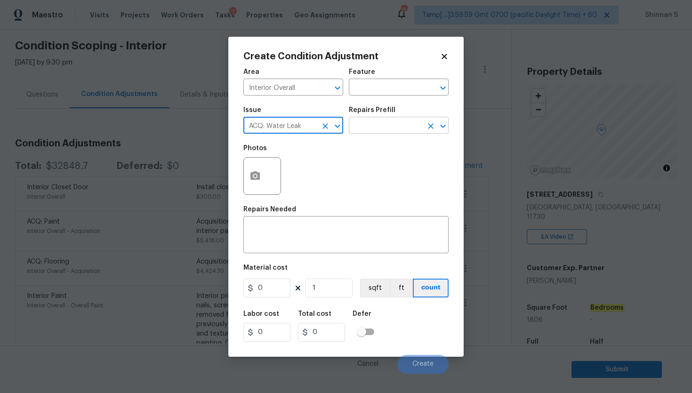
click at [417, 124] on input "text" at bounding box center [385, 126] width 73 height 15
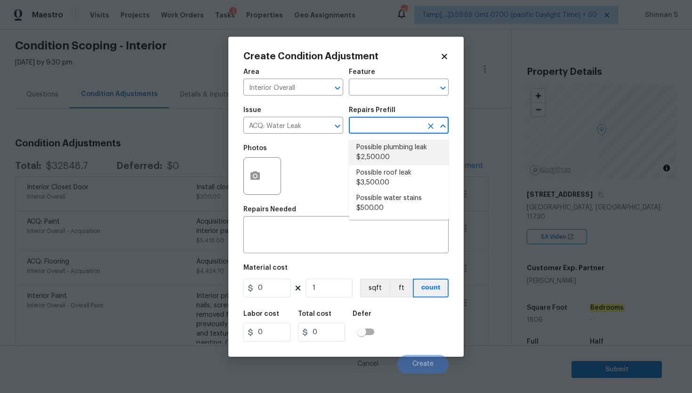
click at [398, 151] on li "Possible plumbing leak $2,500.00" at bounding box center [399, 152] width 100 height 25
type input "Acquisition"
type textarea "Acquisition Scope: Possible plumbing leak"
type input "2500"
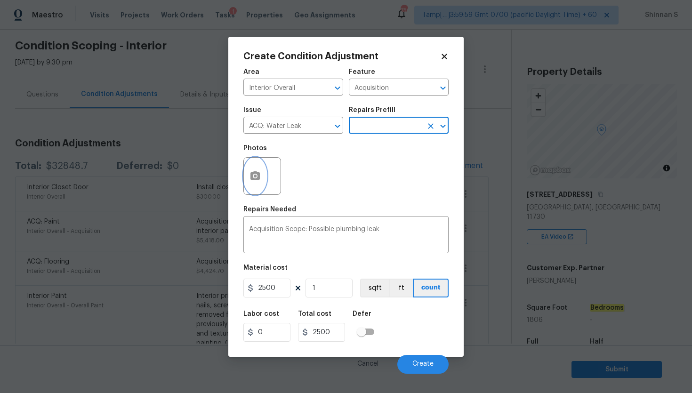
click at [254, 170] on button "button" at bounding box center [255, 176] width 23 height 37
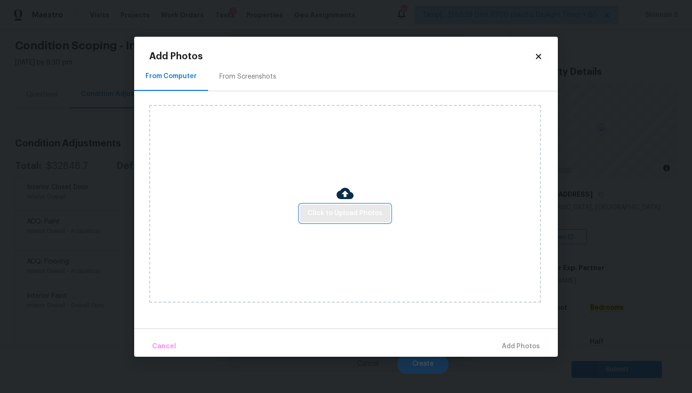
click at [365, 209] on span "Click to Upload Photos" at bounding box center [344, 214] width 75 height 12
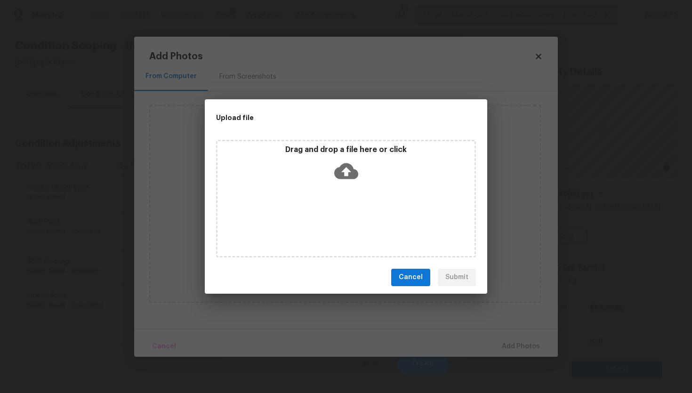
click at [348, 165] on icon at bounding box center [346, 171] width 24 height 16
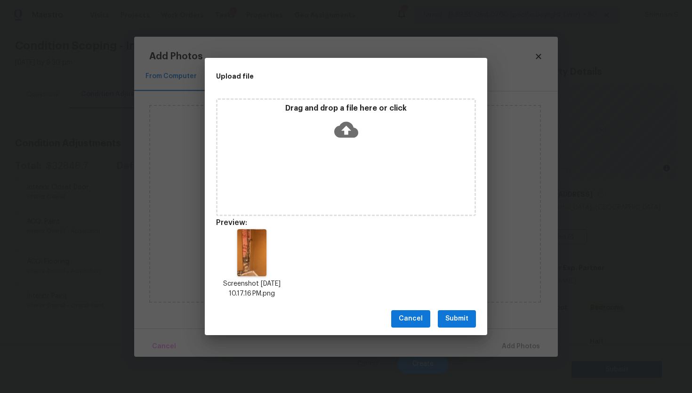
click at [459, 324] on span "Submit" at bounding box center [456, 319] width 23 height 12
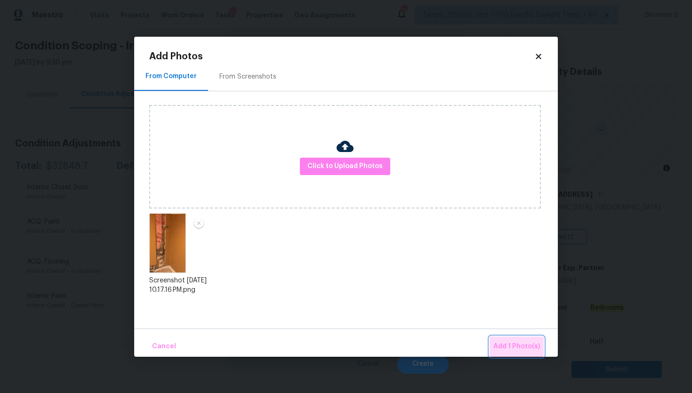
click at [523, 351] on span "Add 1 Photo(s)" at bounding box center [516, 347] width 47 height 12
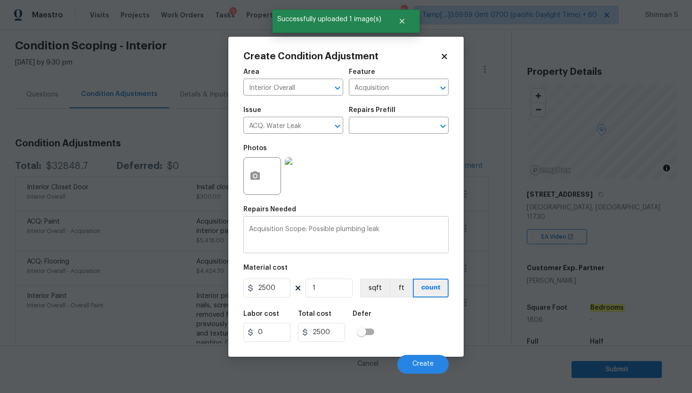
click at [400, 224] on div "Acquisition Scope: Possible plumbing leak x ​" at bounding box center [345, 235] width 205 height 35
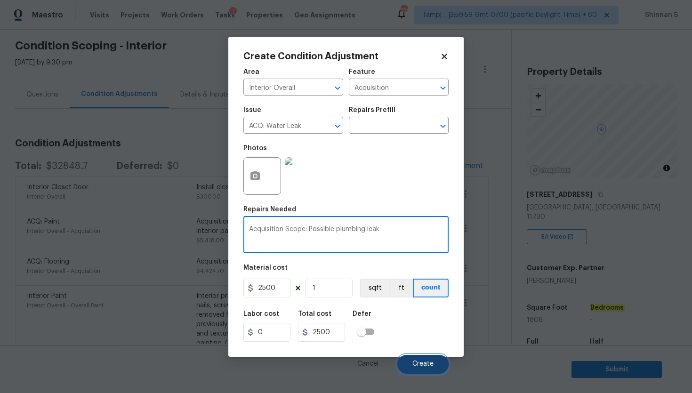
click at [423, 371] on button "Create" at bounding box center [422, 364] width 51 height 19
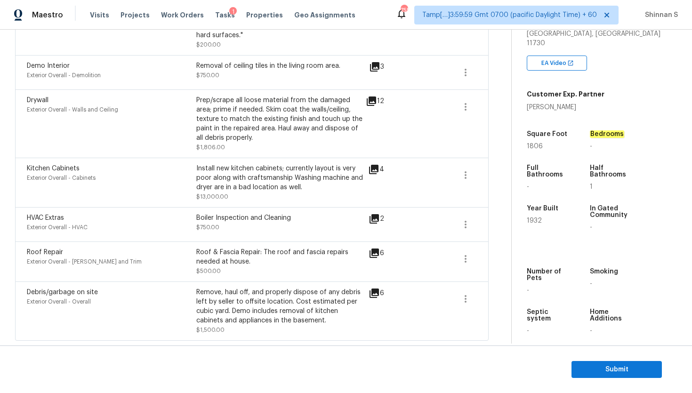
scroll to position [0, 0]
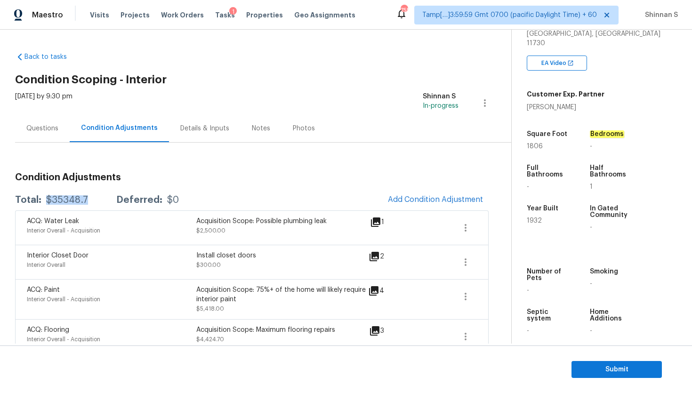
drag, startPoint x: 45, startPoint y: 198, endPoint x: 96, endPoint y: 201, distance: 50.9
click at [96, 201] on div "Total: $35348.7 Deferred: $0" at bounding box center [97, 199] width 164 height 9
copy div "$35348.7"
click at [598, 365] on span "Submit" at bounding box center [616, 370] width 75 height 12
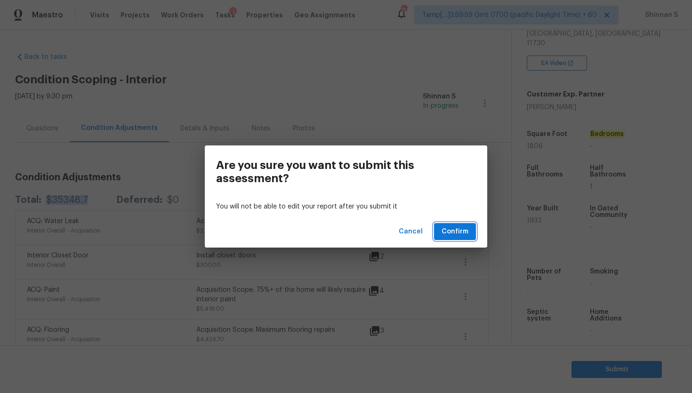
click at [471, 230] on button "Confirm" at bounding box center [455, 231] width 42 height 17
